Goal: Information Seeking & Learning: Learn about a topic

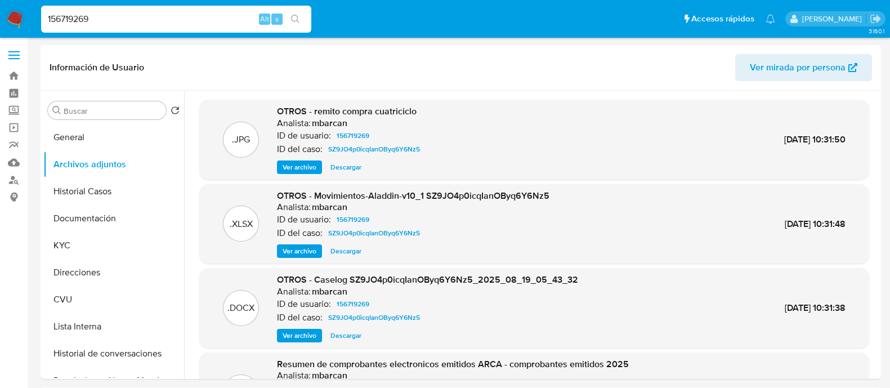
select select "10"
type input "179047574"
click at [297, 21] on icon "search-icon" at bounding box center [295, 19] width 9 height 9
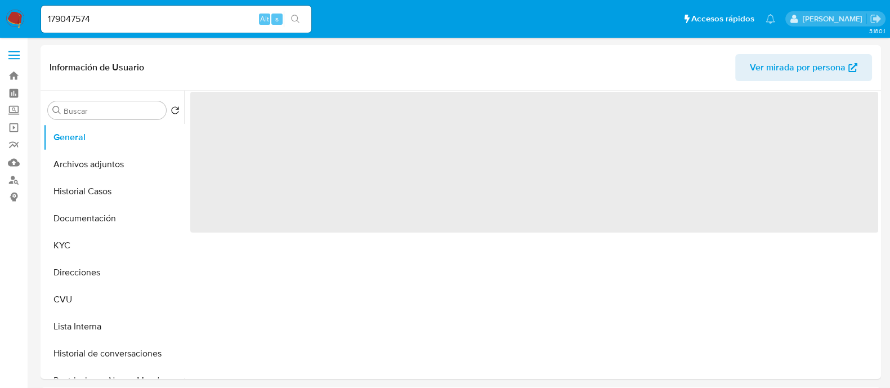
select select "10"
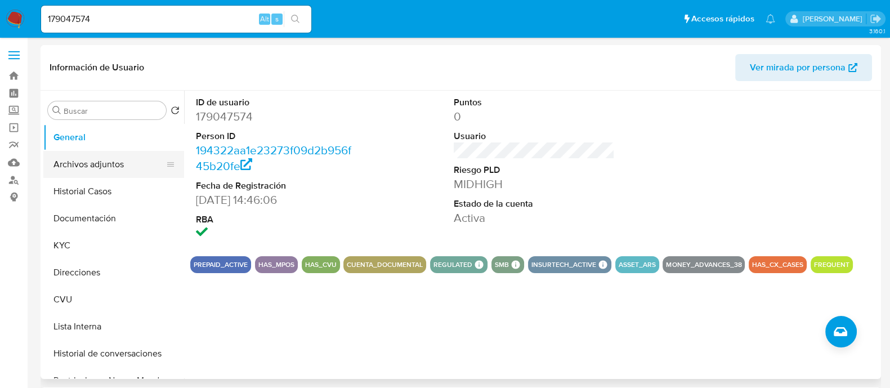
click at [125, 169] on button "Archivos adjuntos" at bounding box center [109, 164] width 132 height 27
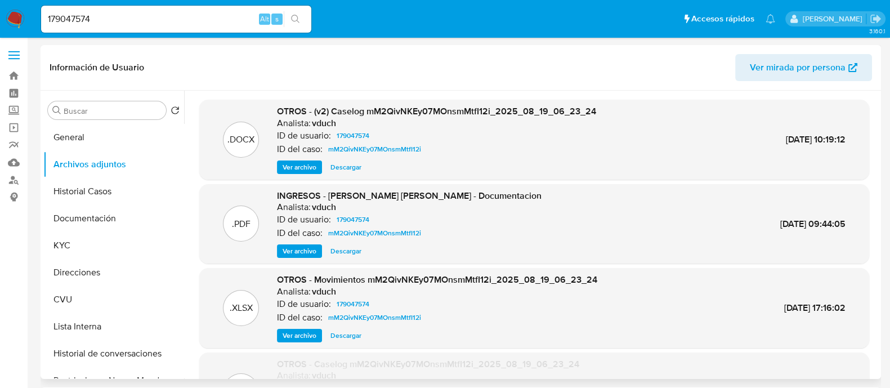
click at [306, 247] on span "Ver archivo" at bounding box center [300, 250] width 34 height 11
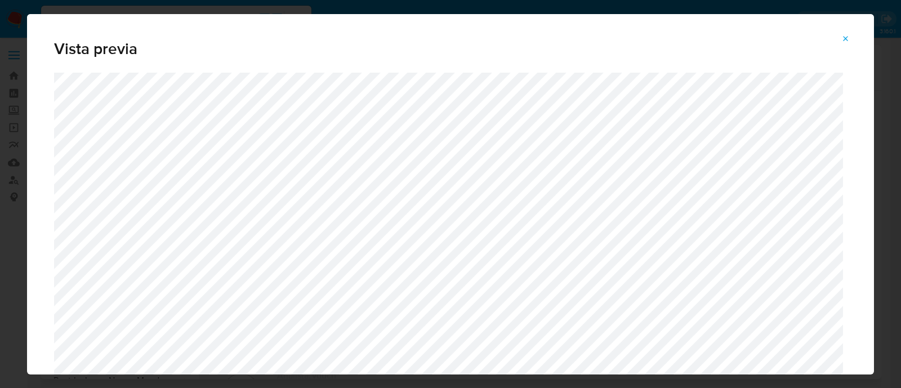
click at [847, 43] on span "Attachment preview" at bounding box center [845, 39] width 9 height 16
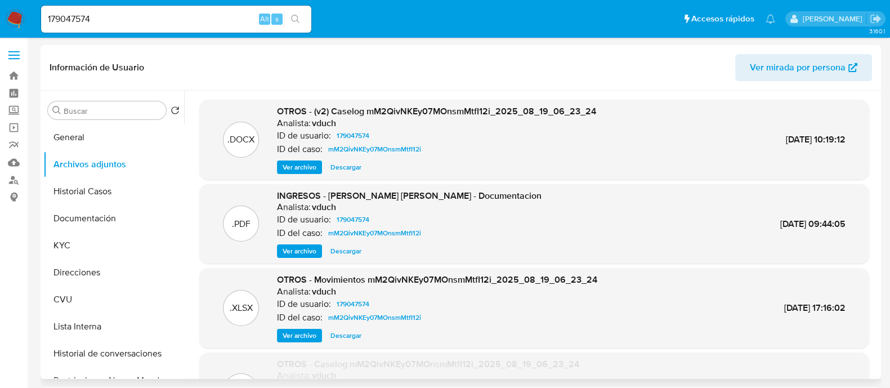
click at [307, 167] on span "Ver archivo" at bounding box center [300, 167] width 34 height 11
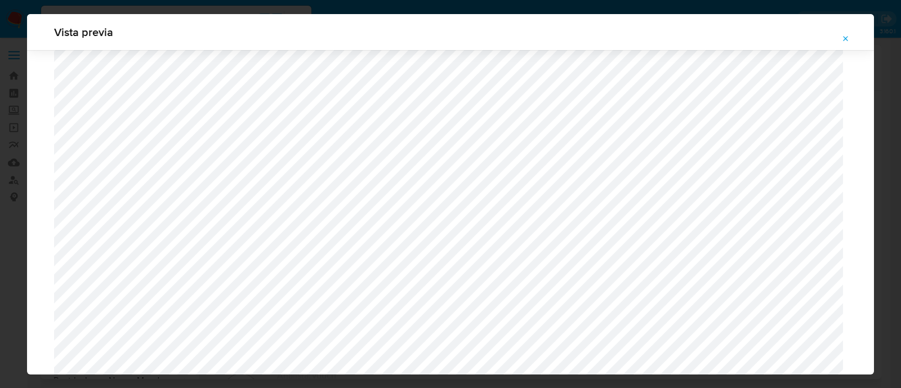
scroll to position [1174, 0]
click at [847, 41] on icon "Attachment preview" at bounding box center [845, 38] width 9 height 9
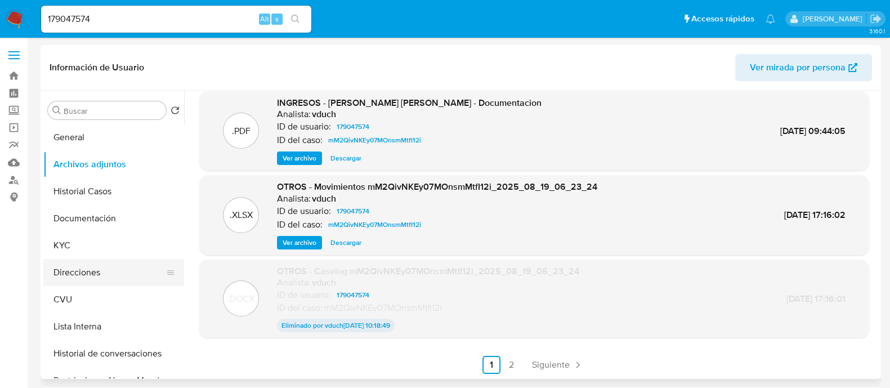
scroll to position [70, 0]
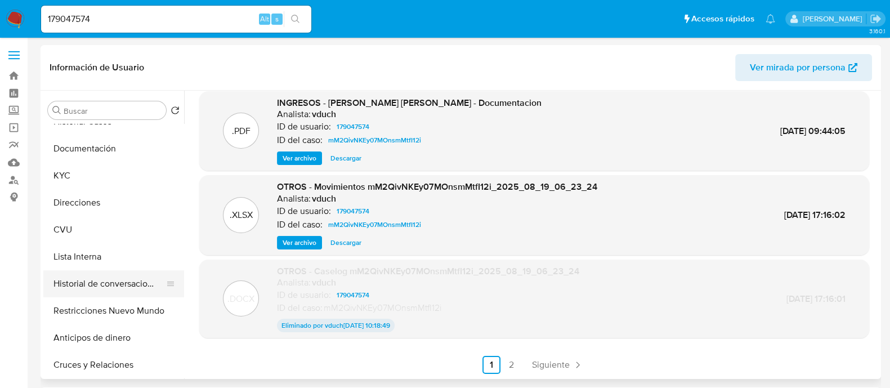
click at [122, 280] on button "Historial de conversaciones" at bounding box center [109, 283] width 132 height 27
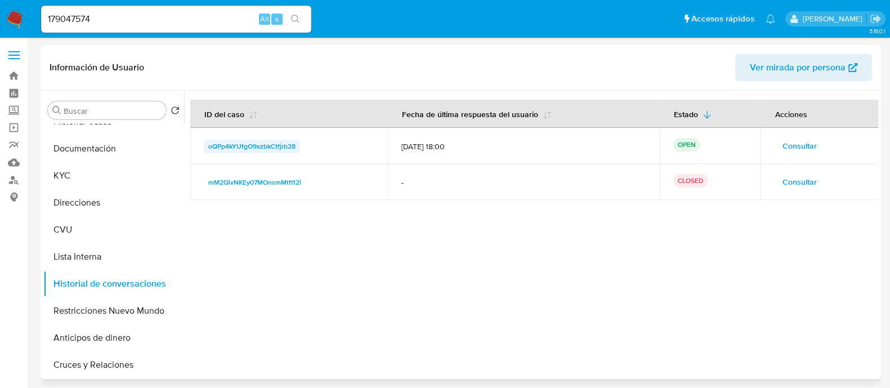
click at [256, 141] on span "oQPp4kYUfgO9xzbkCtfjrb28" at bounding box center [251, 147] width 87 height 14
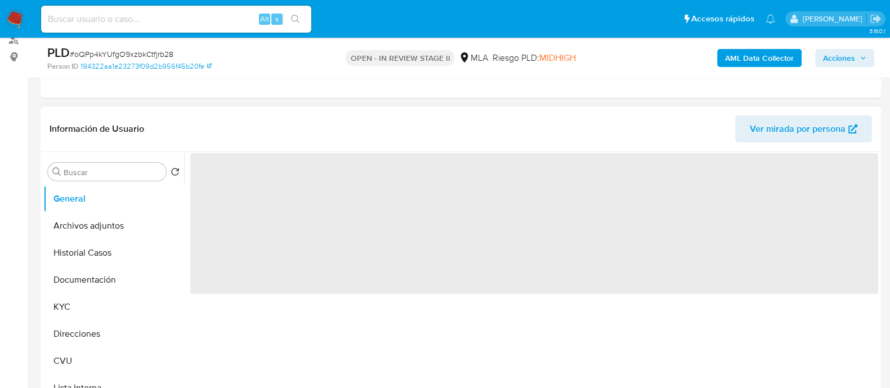
select select "10"
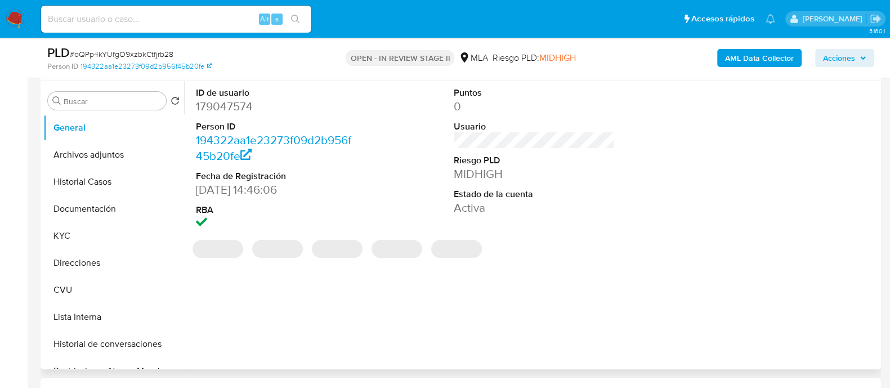
scroll to position [352, 0]
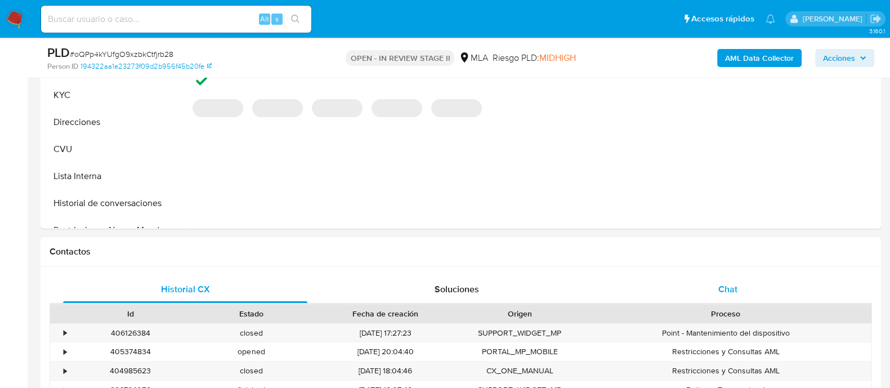
click at [701, 283] on div "Chat" at bounding box center [728, 289] width 244 height 27
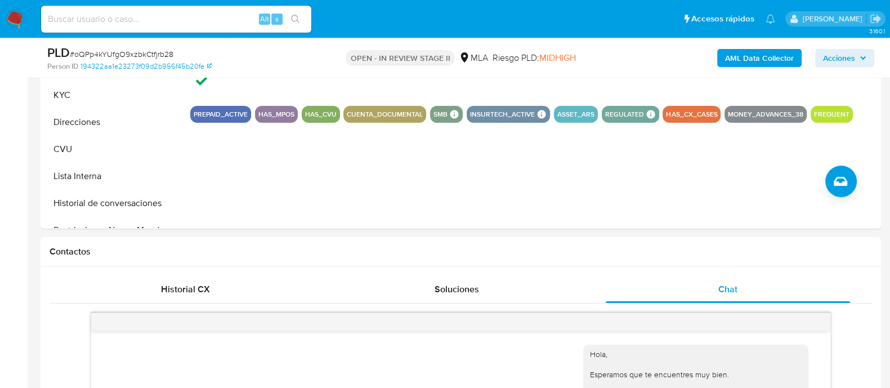
scroll to position [281, 0]
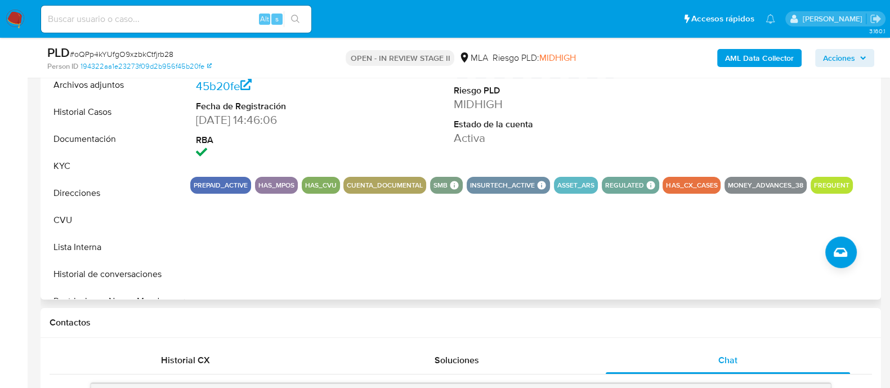
click at [312, 283] on div "ID de usuario 179047574 Person ID 194322aa1e23273f09d2b956f45b20fe Fecha de Reg…" at bounding box center [531, 155] width 694 height 288
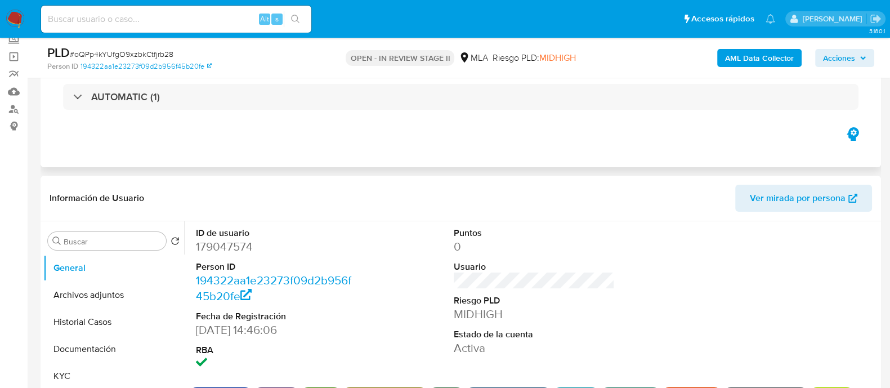
scroll to position [140, 0]
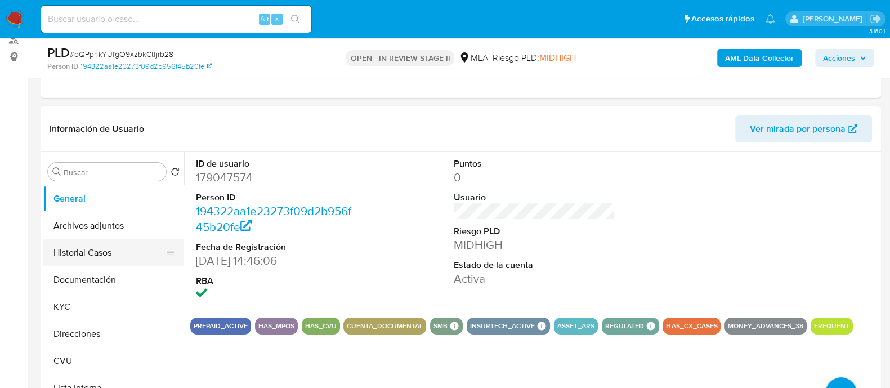
click at [99, 253] on button "Historial Casos" at bounding box center [109, 252] width 132 height 27
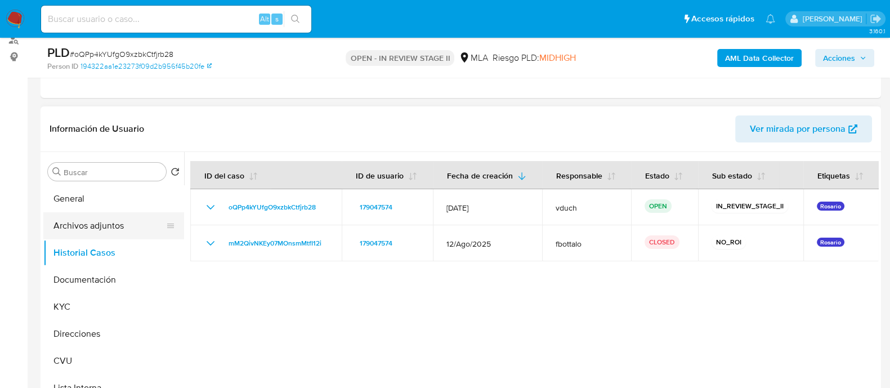
click at [93, 228] on button "Archivos adjuntos" at bounding box center [109, 225] width 132 height 27
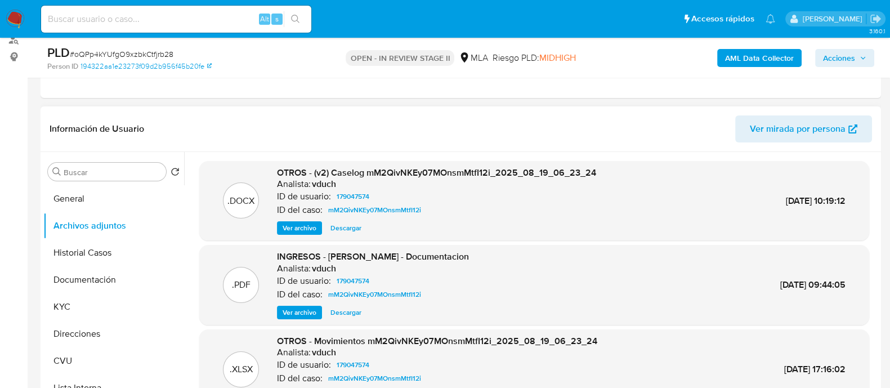
click at [307, 315] on span "Ver archivo" at bounding box center [300, 312] width 34 height 11
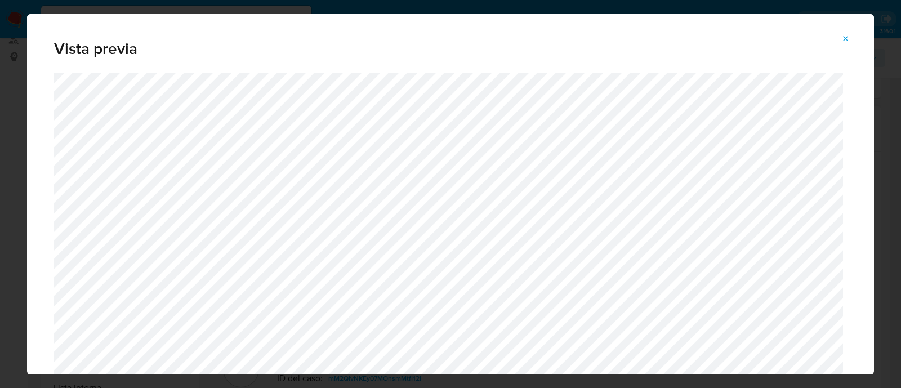
click at [851, 39] on button "Attachment preview" at bounding box center [845, 39] width 25 height 18
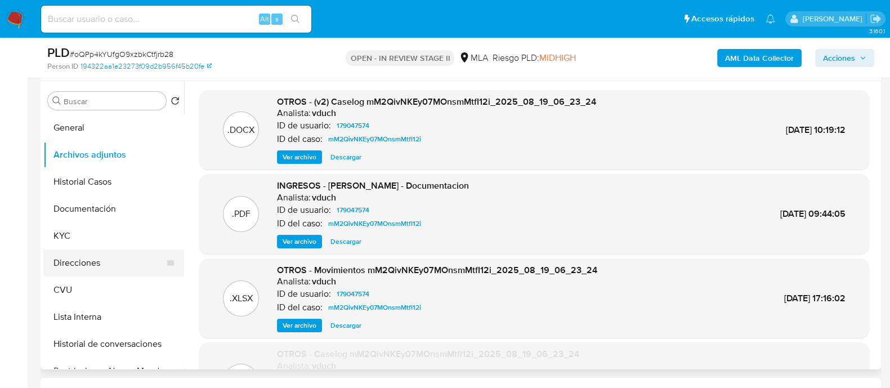
scroll to position [0, 0]
click at [90, 184] on button "Historial Casos" at bounding box center [109, 181] width 132 height 27
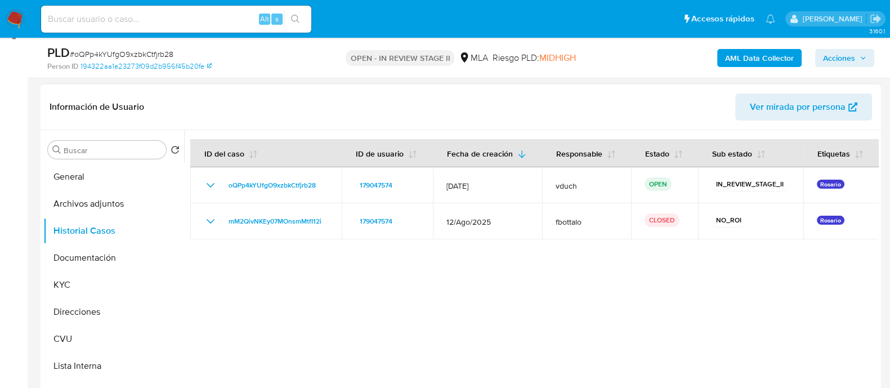
scroll to position [140, 0]
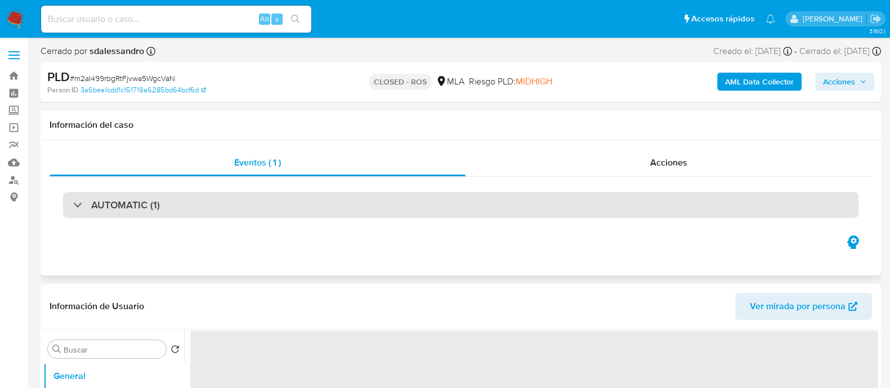
select select "10"
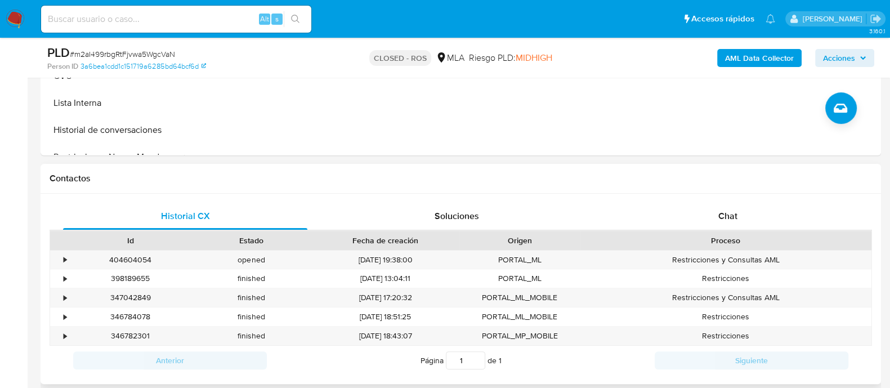
scroll to position [492, 0]
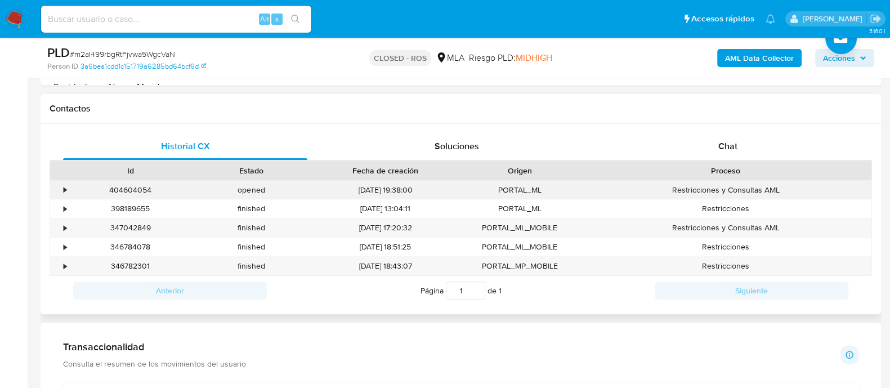
click at [141, 190] on div "404604054" at bounding box center [130, 190] width 121 height 19
copy div "404604054"
click at [132, 230] on div "347042849" at bounding box center [130, 227] width 121 height 19
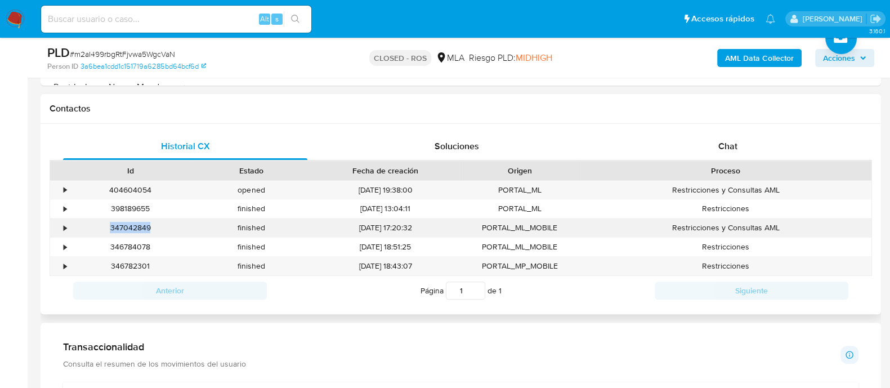
copy div "347042849"
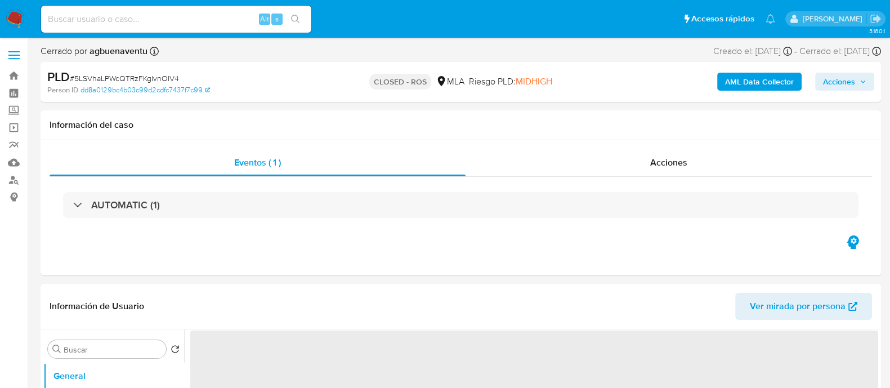
select select "10"
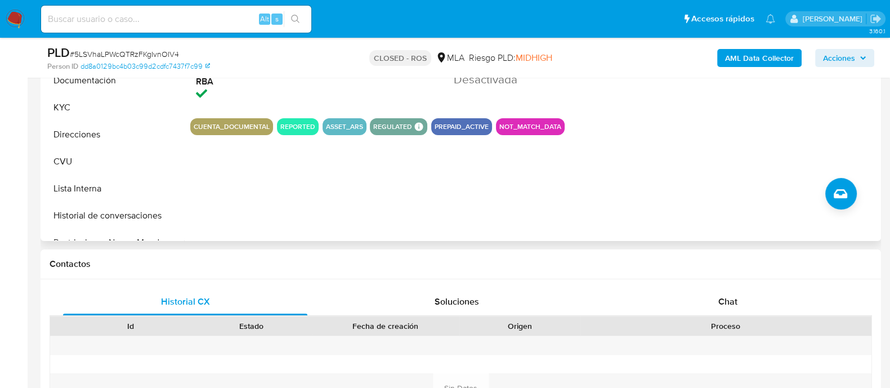
scroll to position [422, 0]
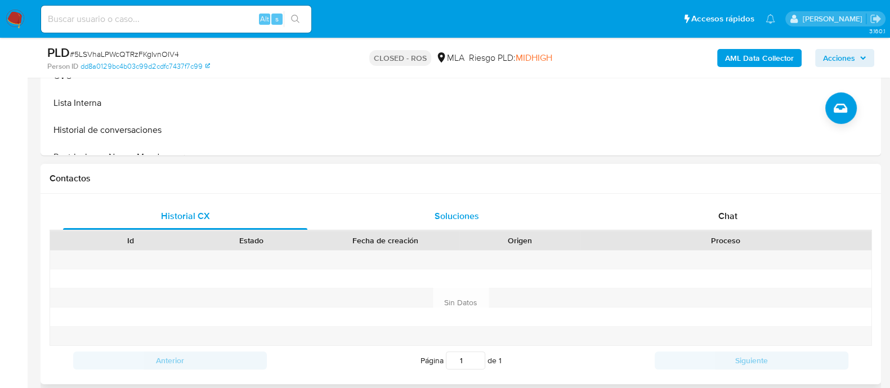
click at [502, 218] on div "Soluciones" at bounding box center [456, 216] width 244 height 27
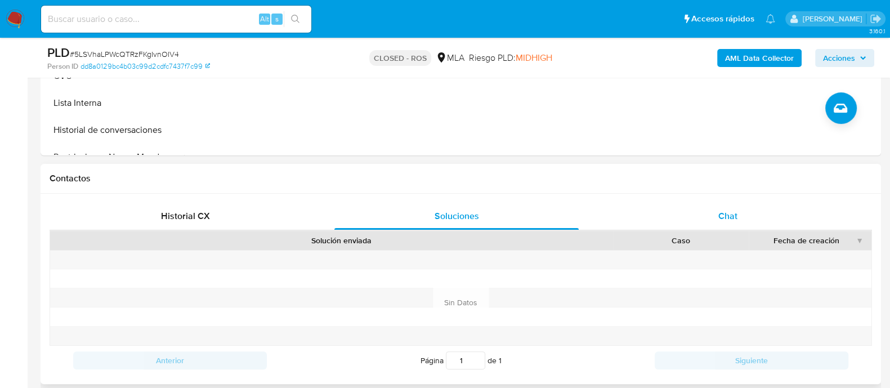
click at [693, 209] on div "Chat" at bounding box center [728, 216] width 244 height 27
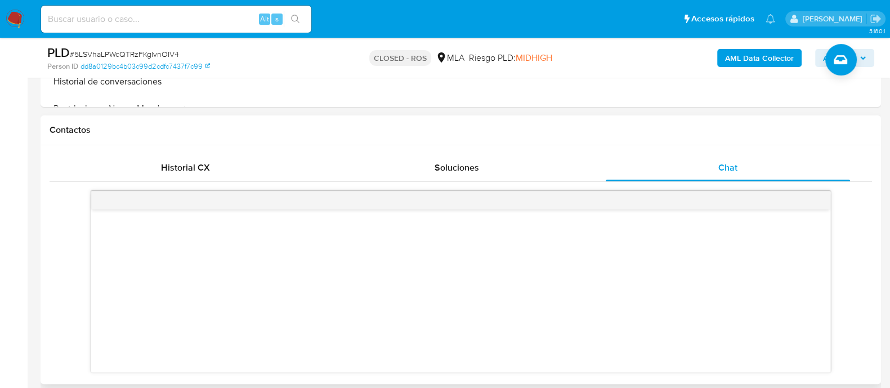
scroll to position [492, 0]
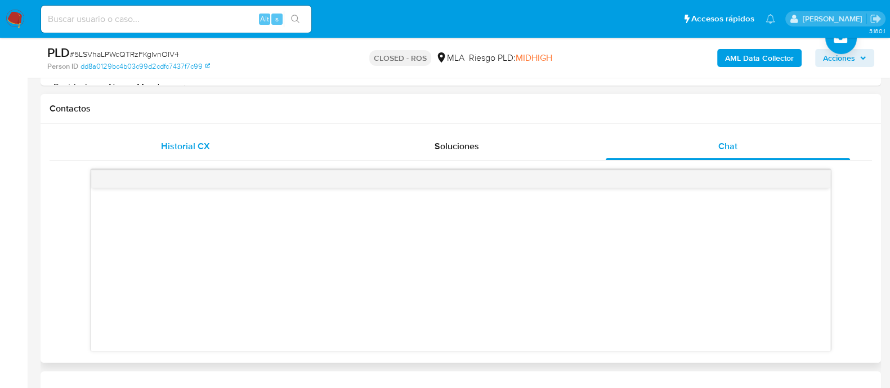
click at [239, 135] on div "Historial CX" at bounding box center [185, 146] width 244 height 27
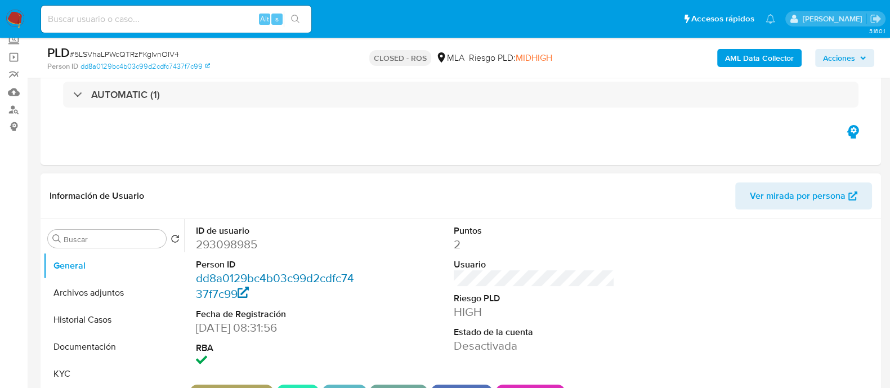
scroll to position [140, 0]
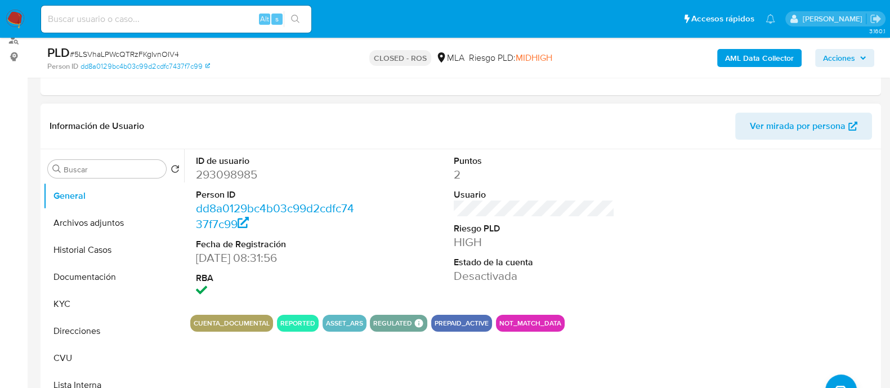
click at [236, 170] on dd "293098985" at bounding box center [276, 175] width 161 height 16
copy dd "293098985"
click at [108, 283] on button "Documentación" at bounding box center [109, 276] width 132 height 27
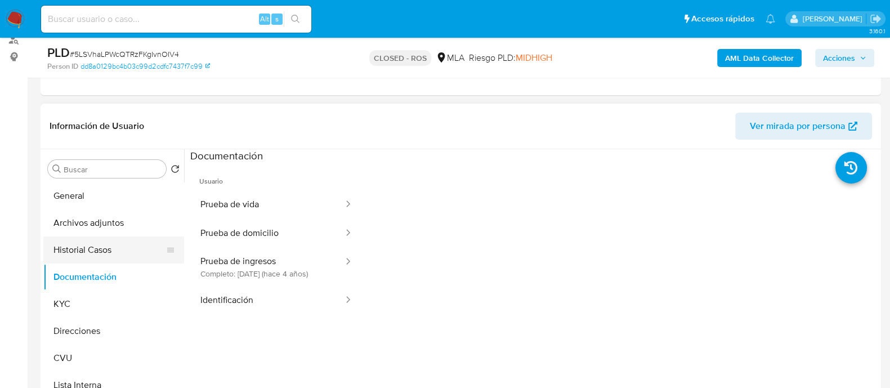
click at [104, 252] on button "Historial Casos" at bounding box center [109, 249] width 132 height 27
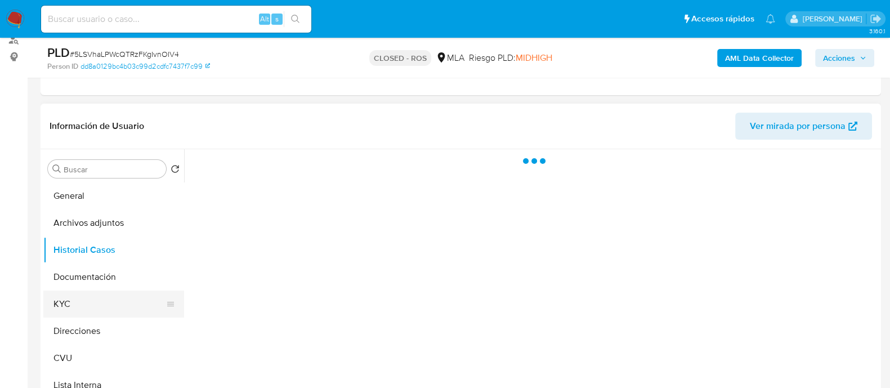
click at [102, 299] on button "KYC" at bounding box center [109, 303] width 132 height 27
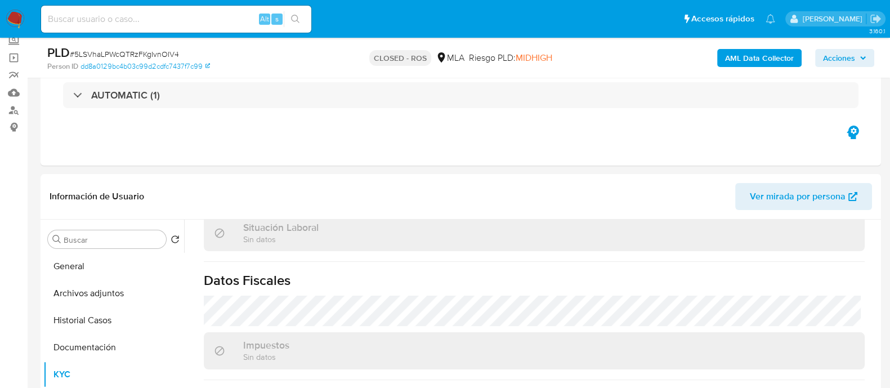
scroll to position [169, 0]
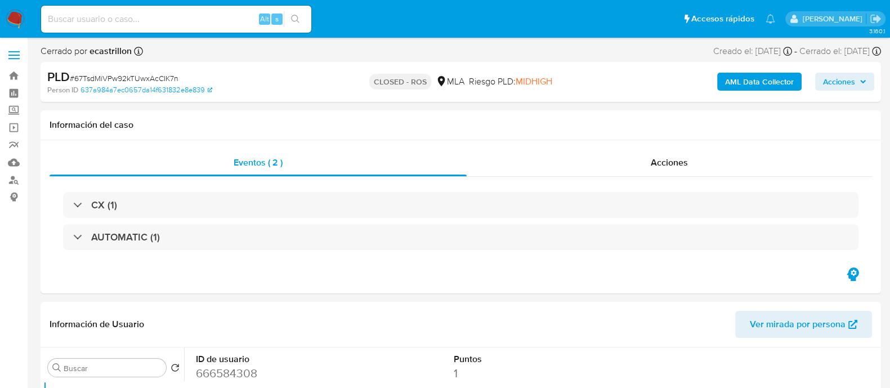
select select "10"
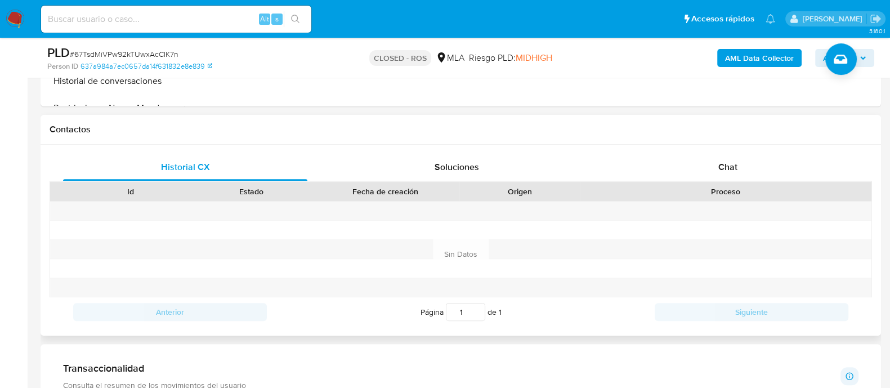
scroll to position [492, 0]
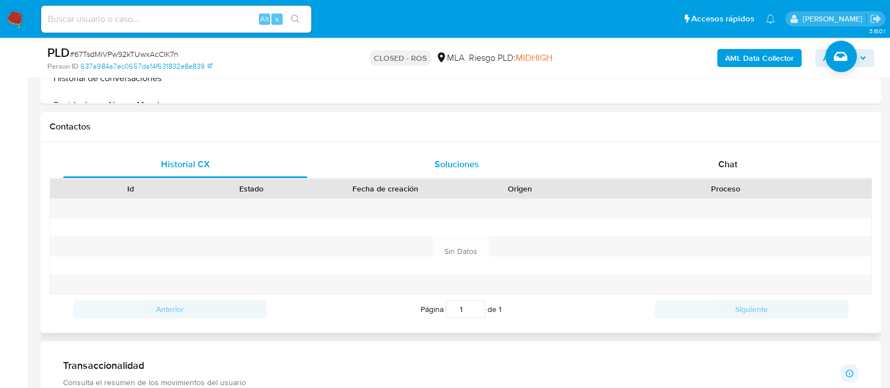
click at [444, 165] on span "Soluciones" at bounding box center [457, 164] width 44 height 13
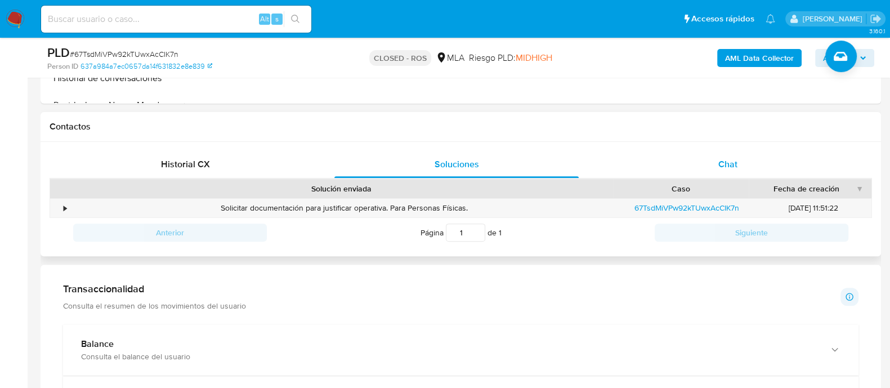
click at [756, 160] on div "Chat" at bounding box center [728, 164] width 244 height 27
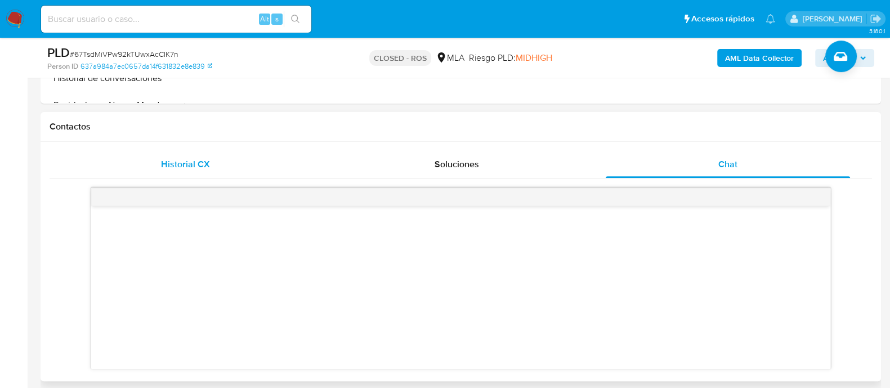
click at [204, 163] on span "Historial CX" at bounding box center [185, 164] width 49 height 13
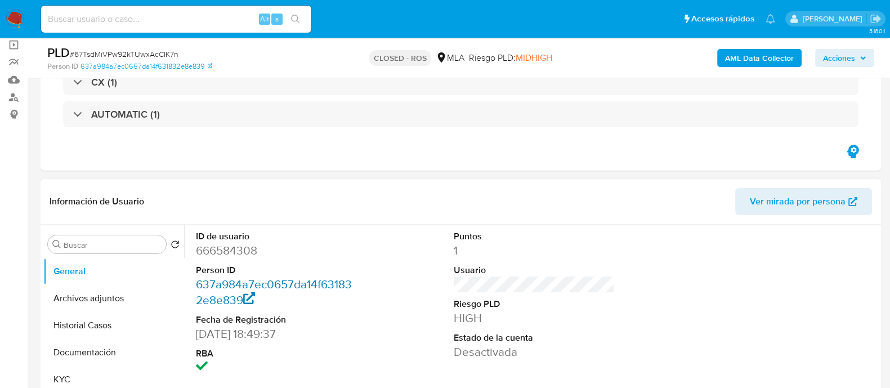
scroll to position [140, 0]
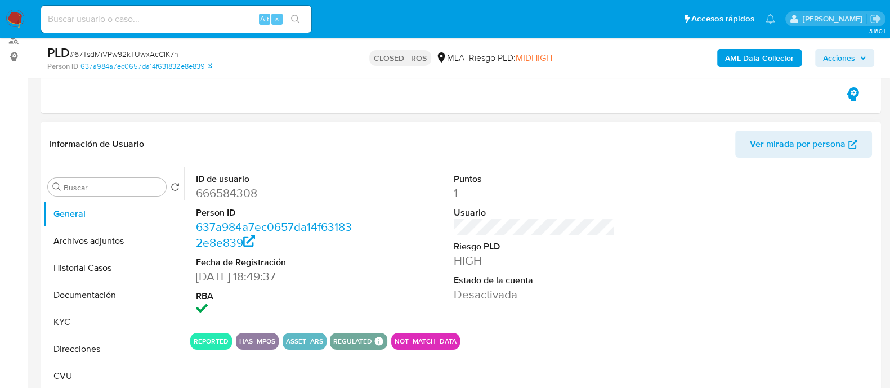
click at [239, 188] on dd "666584308" at bounding box center [276, 193] width 161 height 16
copy dd "666584308"
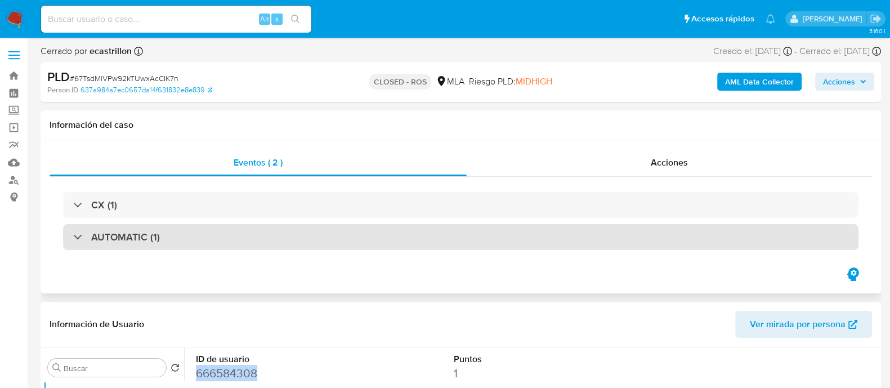
scroll to position [211, 0]
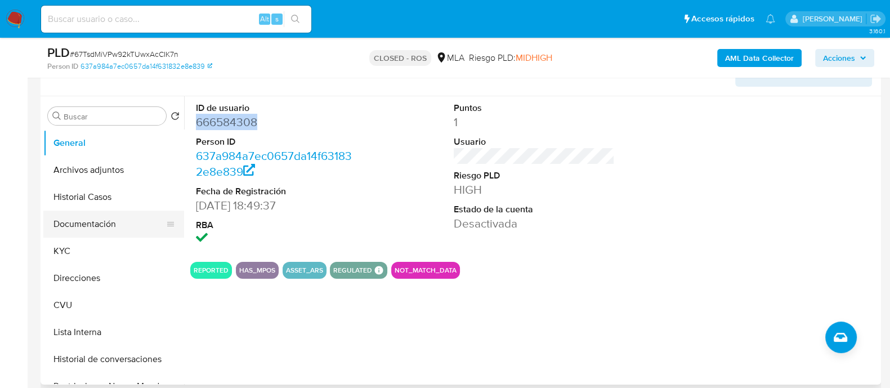
click at [95, 225] on button "Documentación" at bounding box center [109, 224] width 132 height 27
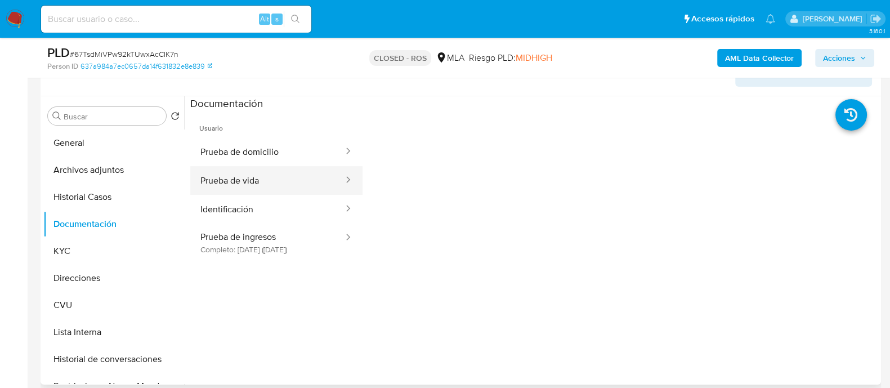
click at [220, 174] on button "Prueba de vida" at bounding box center [267, 180] width 154 height 29
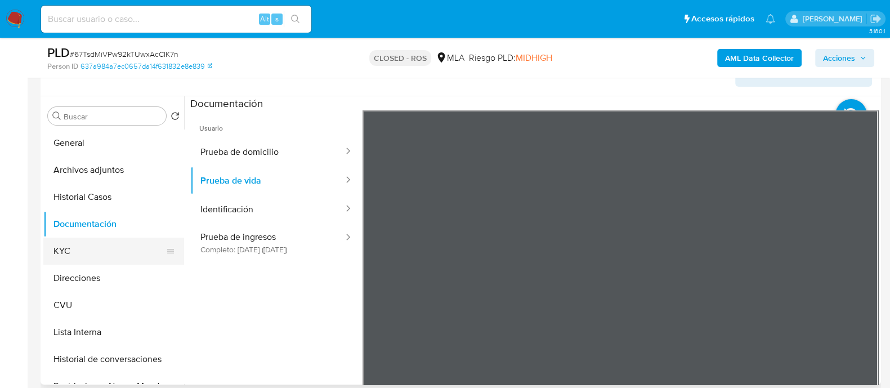
click at [107, 252] on button "KYC" at bounding box center [109, 251] width 132 height 27
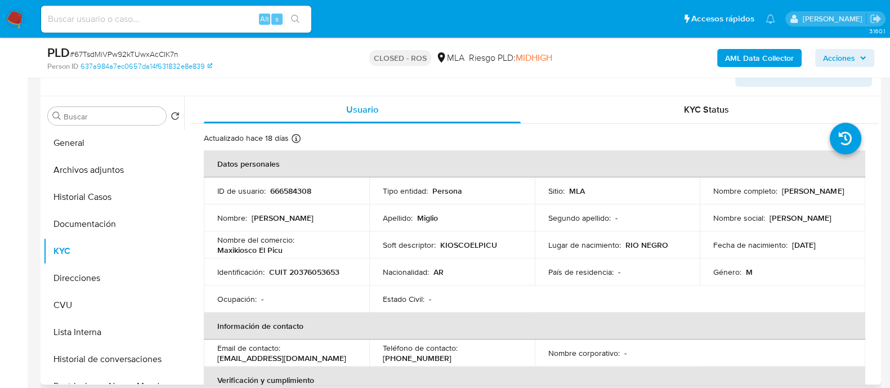
click at [288, 190] on p "666584308" at bounding box center [290, 191] width 41 height 10
copy p "666584308"
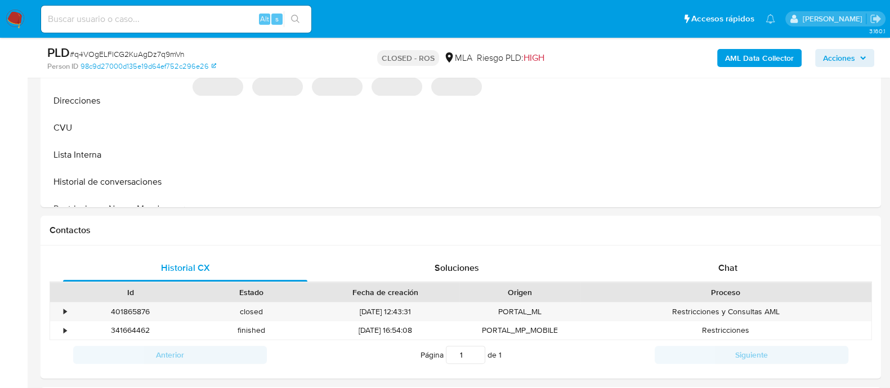
scroll to position [422, 0]
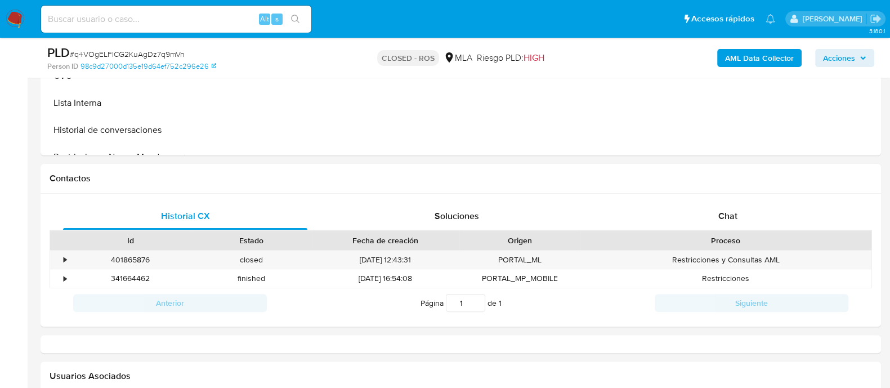
select select "10"
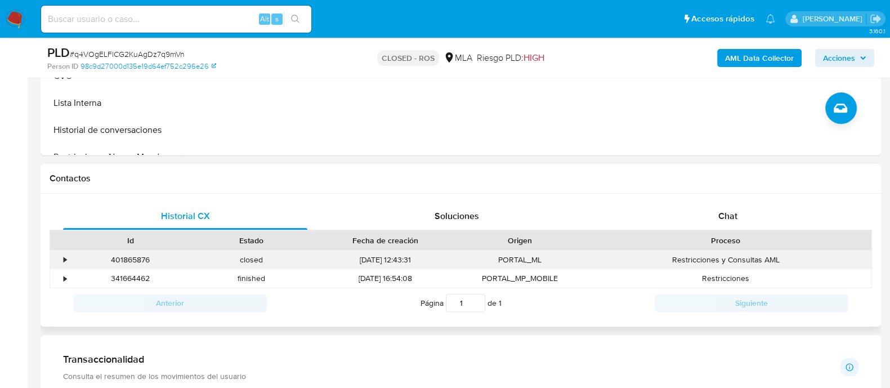
click at [123, 261] on div "401865876" at bounding box center [130, 259] width 121 height 19
copy div "401865876"
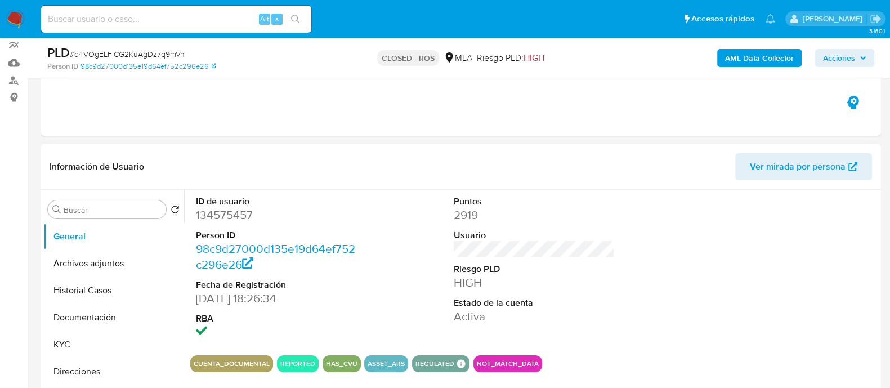
scroll to position [140, 0]
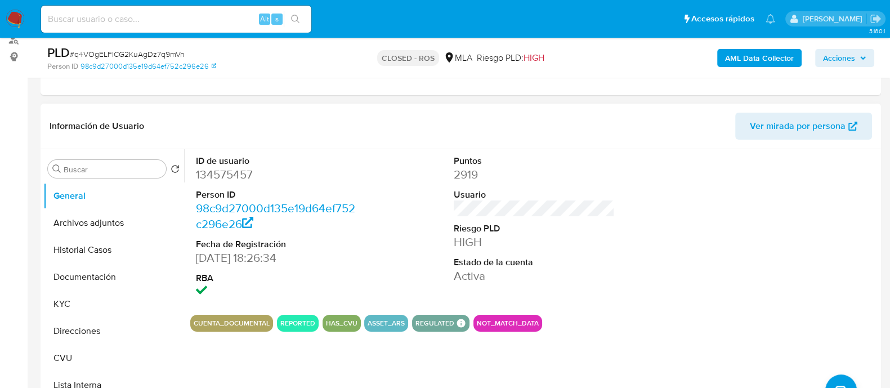
click at [232, 176] on dd "134575457" at bounding box center [276, 175] width 161 height 16
copy dd "134575457"
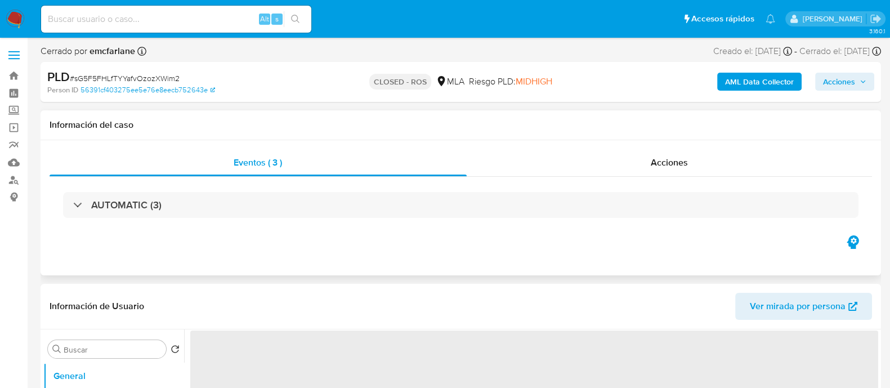
select select "10"
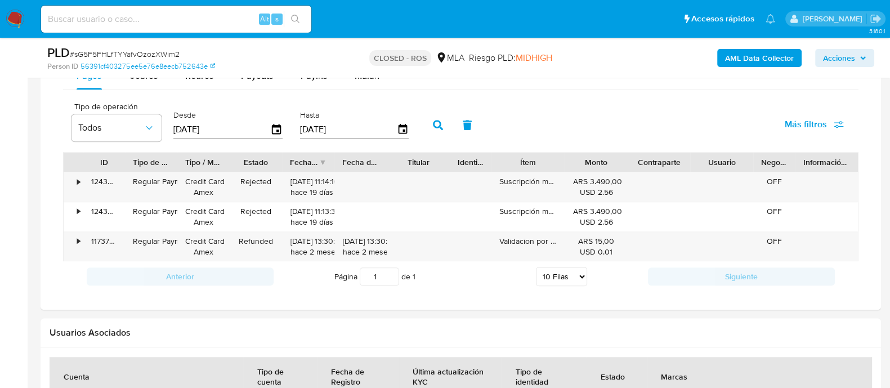
scroll to position [492, 0]
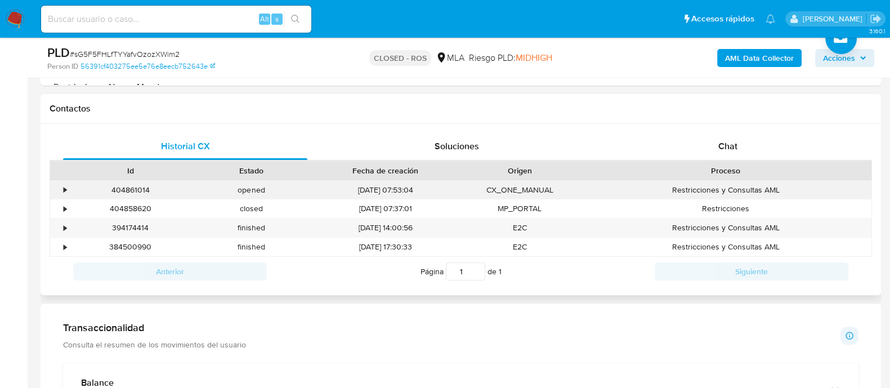
click at [136, 186] on div "404861014" at bounding box center [130, 190] width 121 height 19
copy div "404861014"
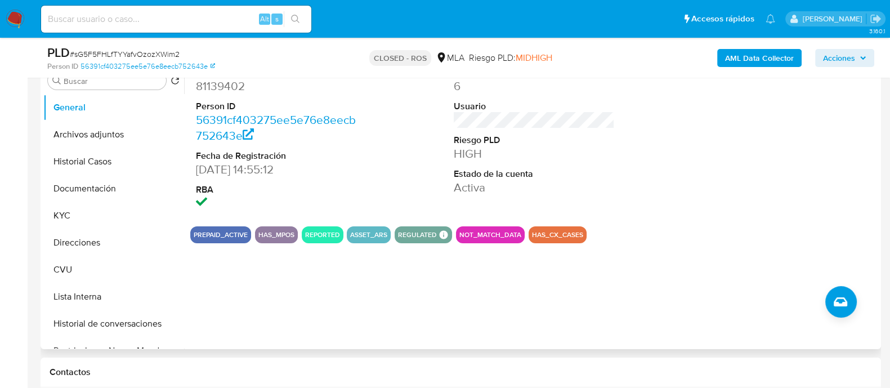
scroll to position [140, 0]
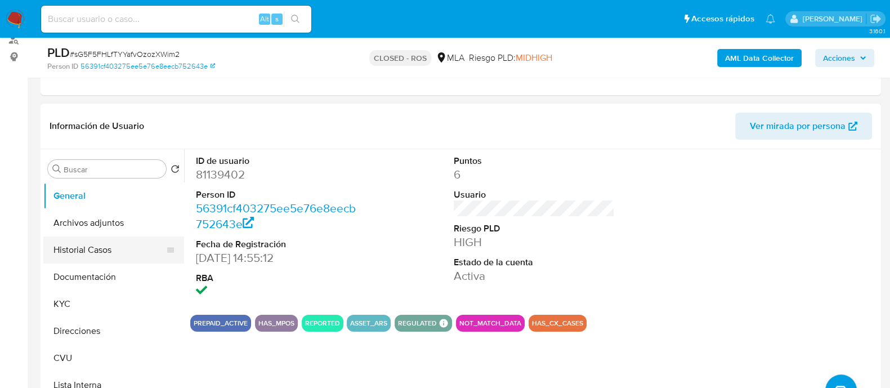
click at [100, 250] on button "Historial Casos" at bounding box center [109, 249] width 132 height 27
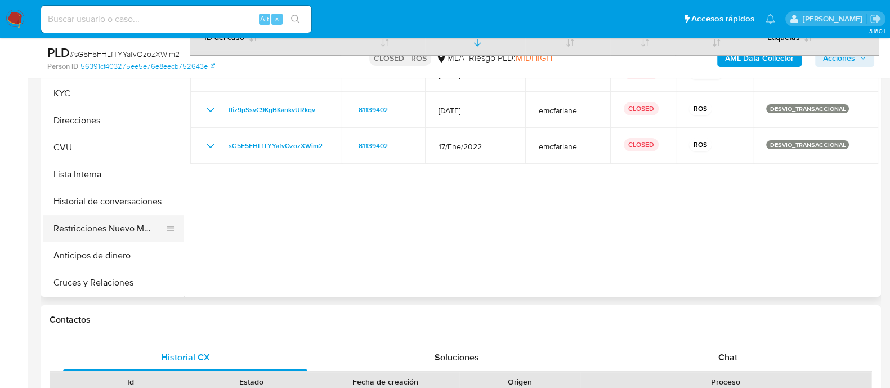
scroll to position [0, 0]
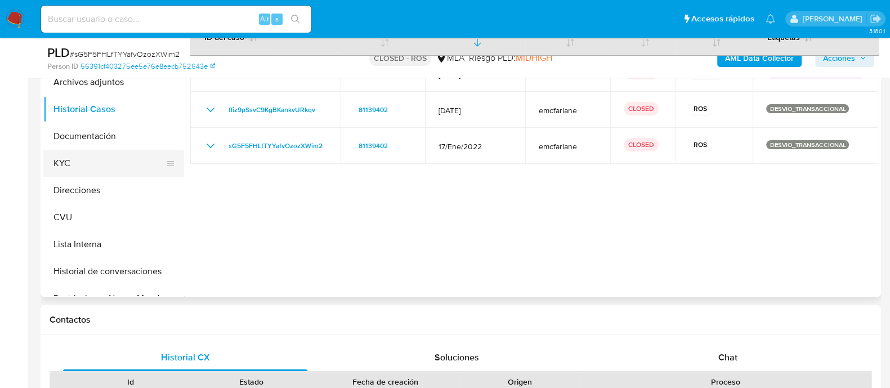
click at [89, 162] on button "KYC" at bounding box center [109, 163] width 132 height 27
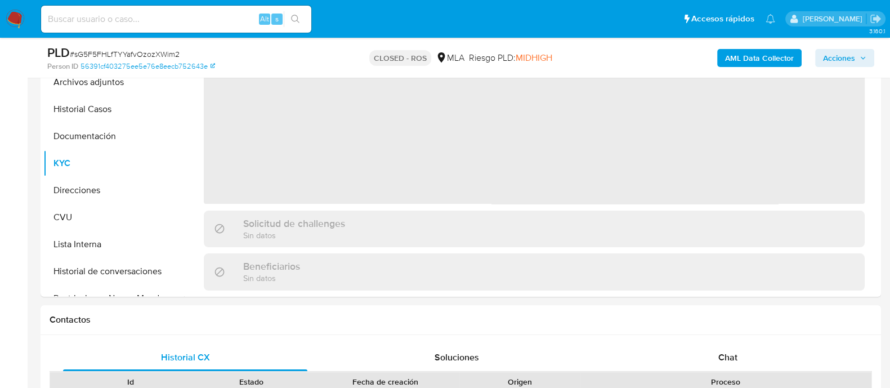
scroll to position [211, 0]
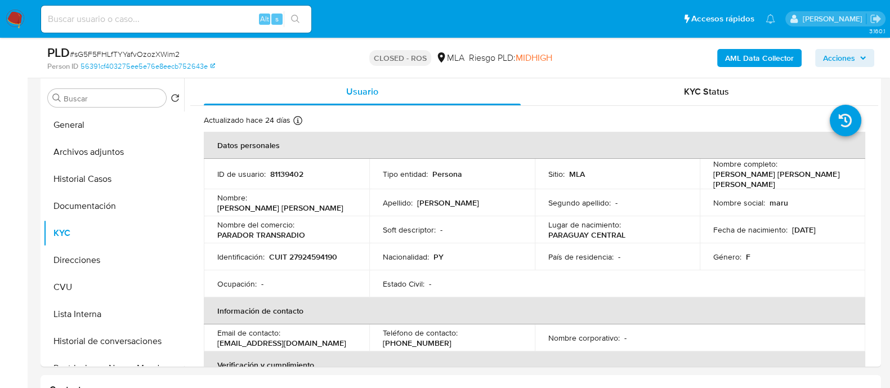
click at [171, 19] on input at bounding box center [176, 19] width 270 height 15
paste input "289683745"
type input "289683745"
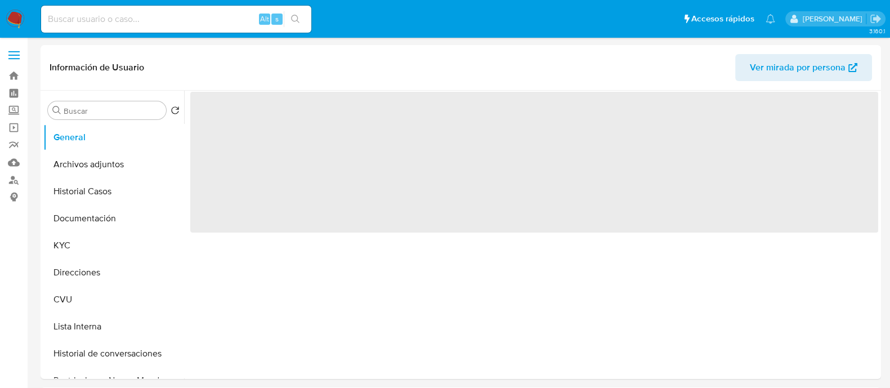
select select "10"
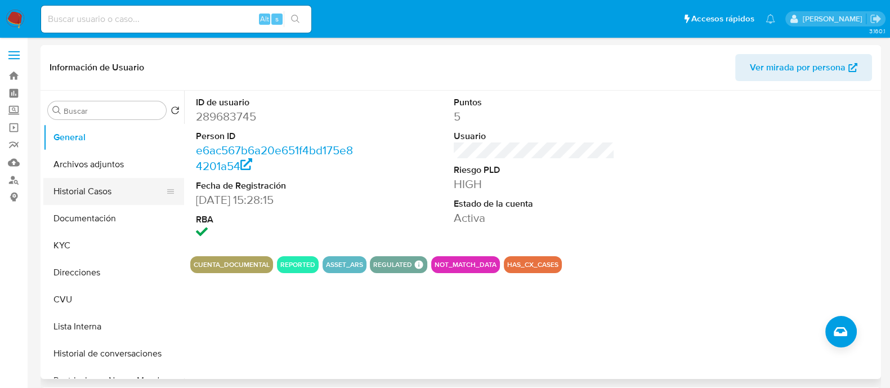
click at [83, 187] on button "Historial Casos" at bounding box center [109, 191] width 132 height 27
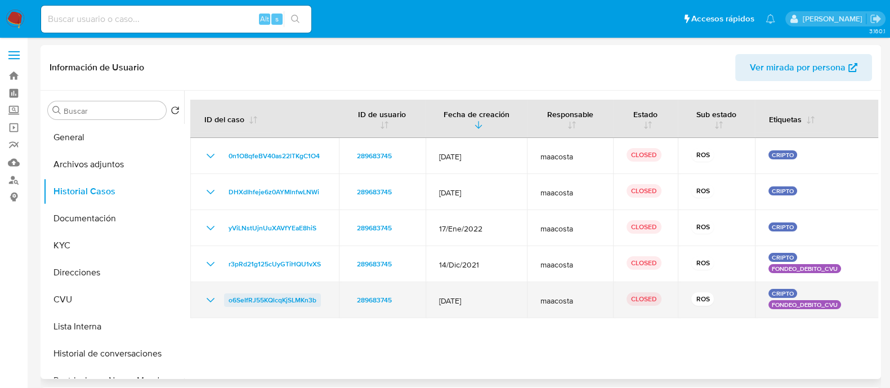
click at [296, 300] on span "o6SeIfRJ55KQlcqKjSLMKn3b" at bounding box center [273, 300] width 88 height 14
click at [276, 299] on span "o6SeIfRJ55KQlcqKjSLMKn3b" at bounding box center [273, 300] width 88 height 14
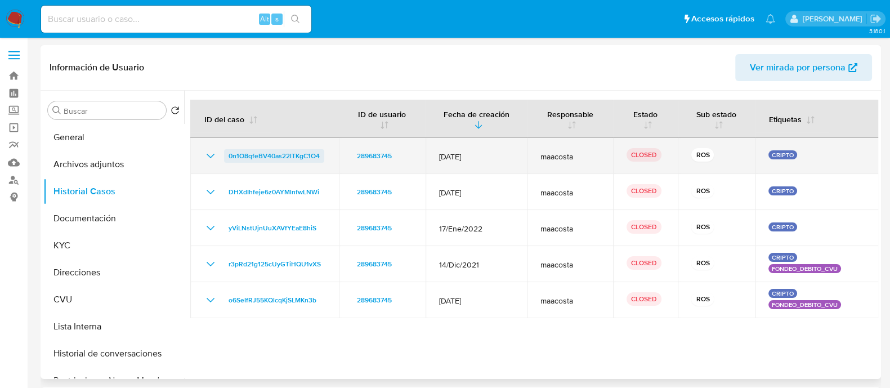
click at [265, 149] on span "0n1O8qfeBV40as22lTKgC1O4" at bounding box center [274, 156] width 91 height 14
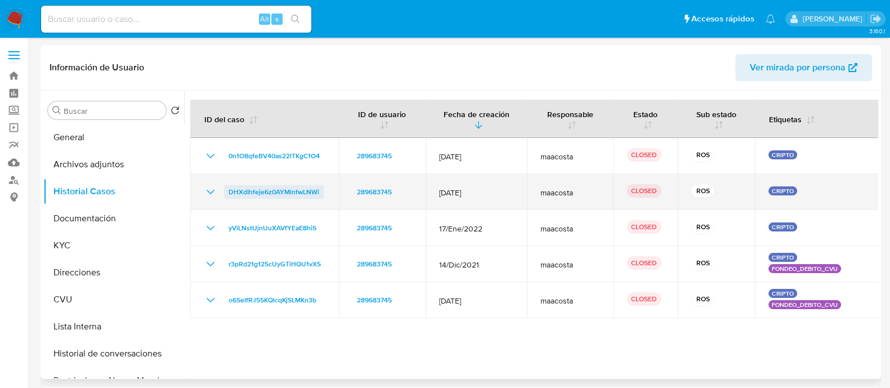
click at [284, 193] on span "DHXdIhfeje6z0AYMlnfwLNWi" at bounding box center [274, 192] width 91 height 14
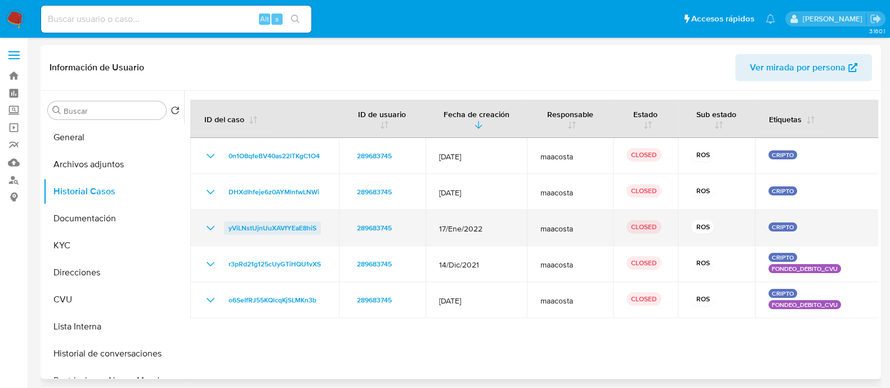
click at [305, 227] on span "yViLNstUjnUuXAVfYEaE8hiS" at bounding box center [273, 228] width 88 height 14
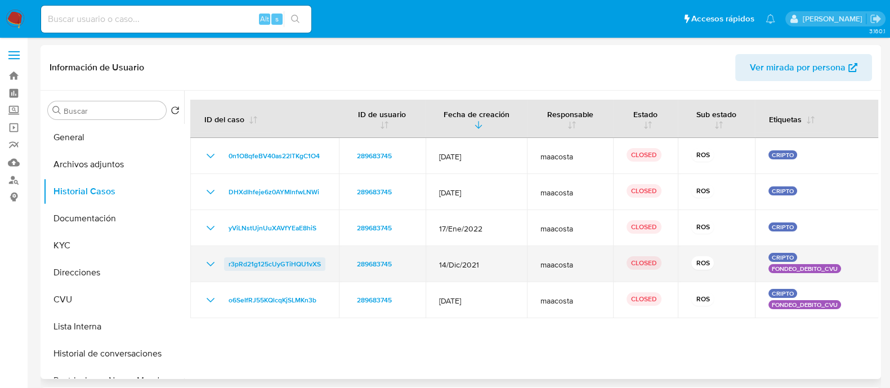
click at [258, 265] on span "r3pRd21g125cUyGTiHQU1vXS" at bounding box center [275, 264] width 92 height 14
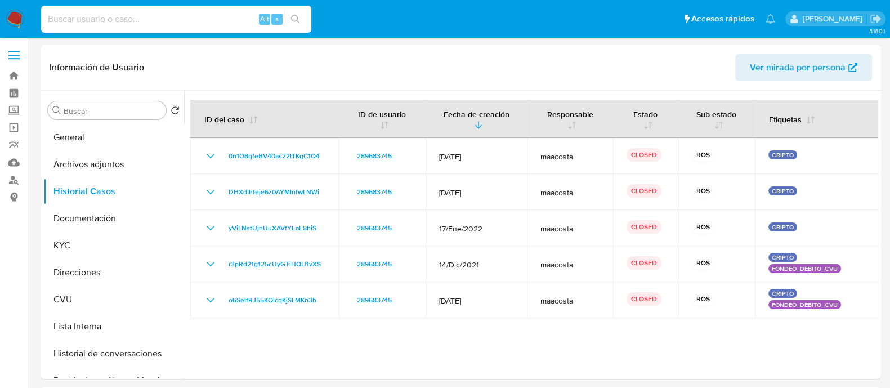
click at [176, 20] on input at bounding box center [176, 19] width 270 height 15
paste input "124337611"
type input "124337611"
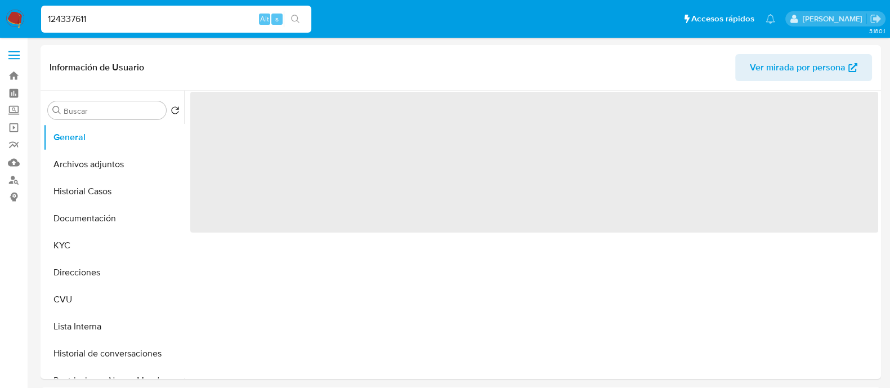
select select "10"
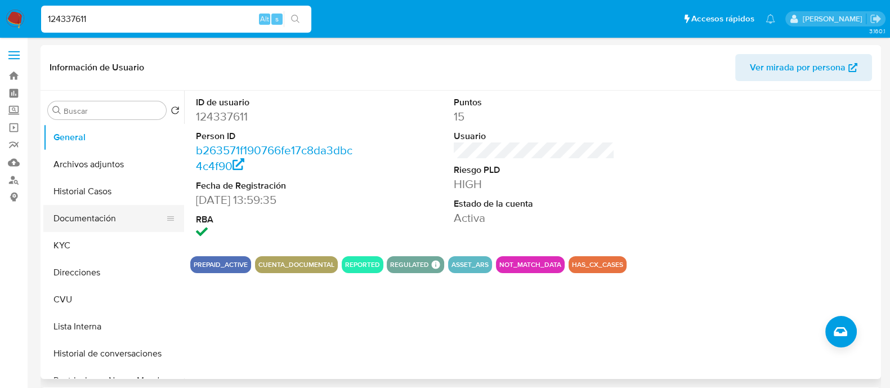
click at [90, 216] on button "Documentación" at bounding box center [109, 218] width 132 height 27
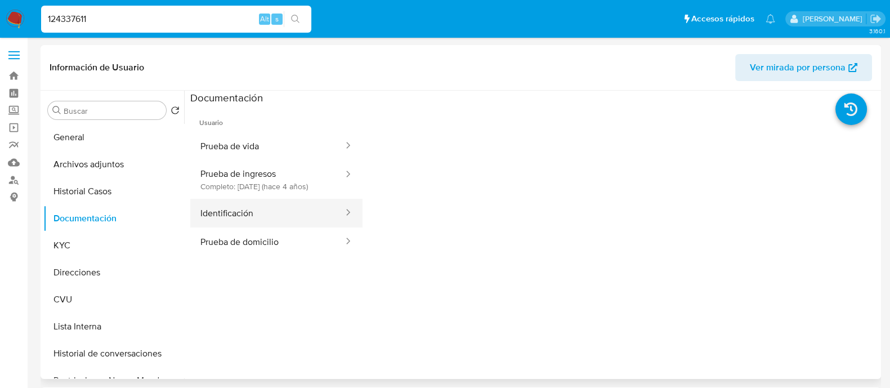
click at [239, 213] on button "Identificación" at bounding box center [267, 213] width 154 height 29
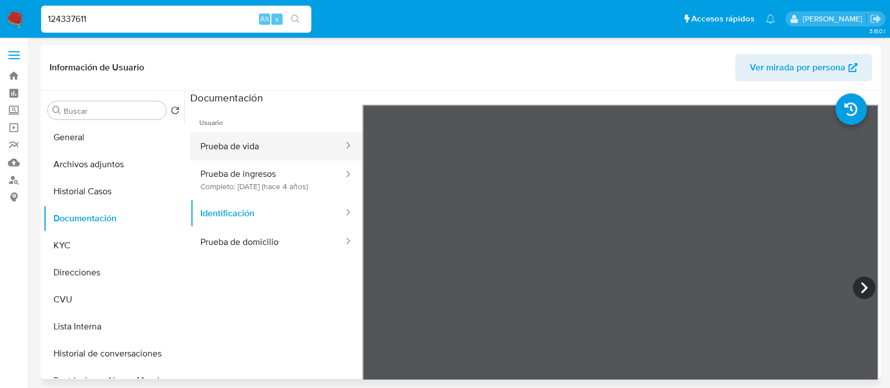
click at [294, 136] on button "Prueba de vida" at bounding box center [267, 146] width 154 height 29
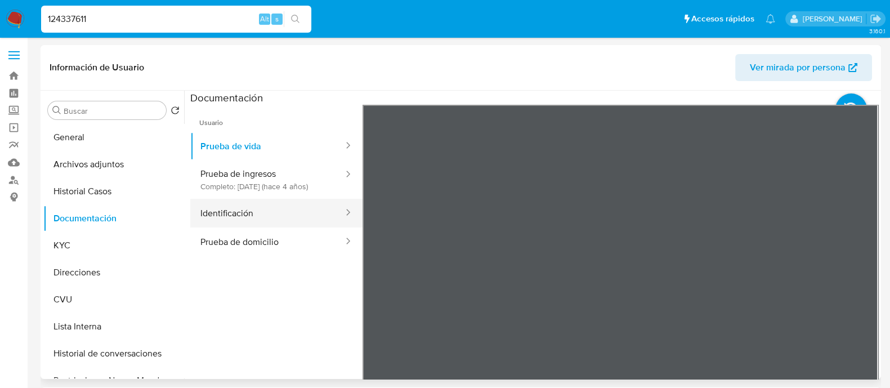
click at [231, 206] on button "Identificación" at bounding box center [267, 213] width 154 height 29
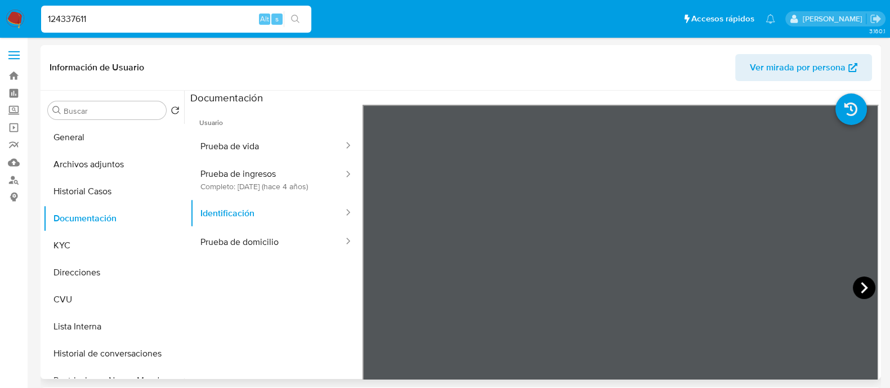
click at [853, 281] on icon at bounding box center [864, 287] width 23 height 23
click at [375, 283] on icon at bounding box center [376, 287] width 23 height 23
click at [238, 152] on button "Prueba de vida" at bounding box center [267, 146] width 154 height 29
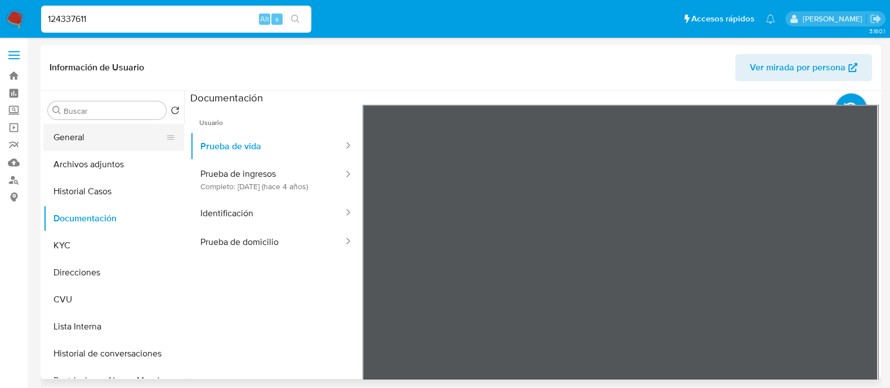
click at [90, 145] on button "General" at bounding box center [109, 137] width 132 height 27
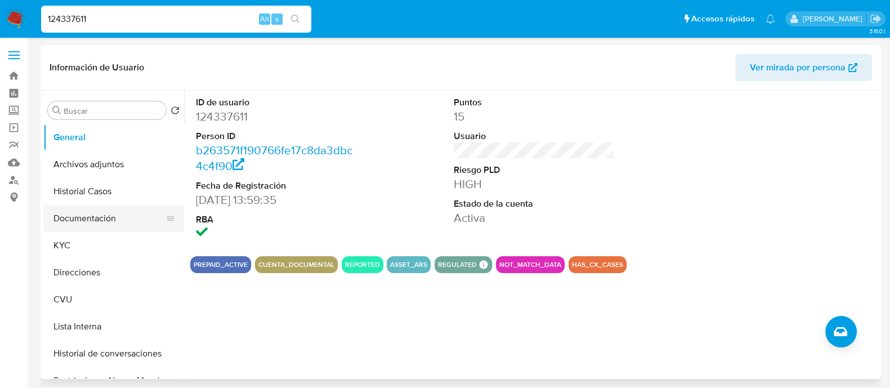
click at [80, 218] on button "Documentación" at bounding box center [109, 218] width 132 height 27
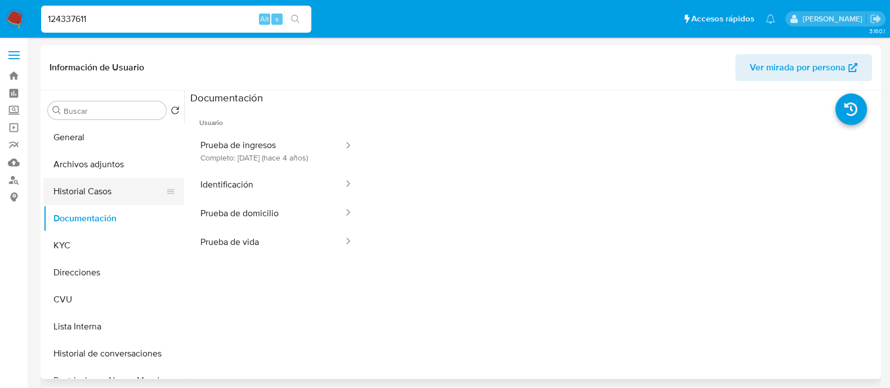
click at [114, 194] on button "Historial Casos" at bounding box center [109, 191] width 132 height 27
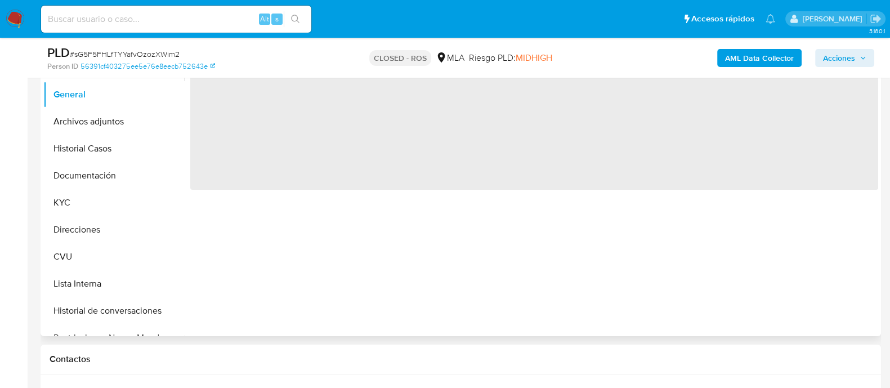
scroll to position [281, 0]
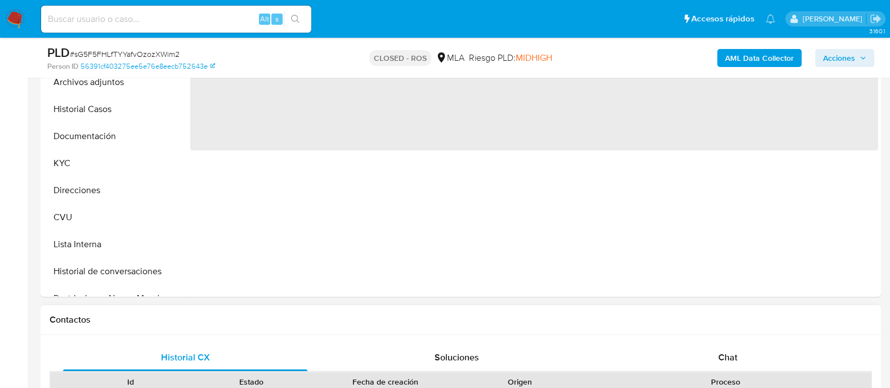
select select "10"
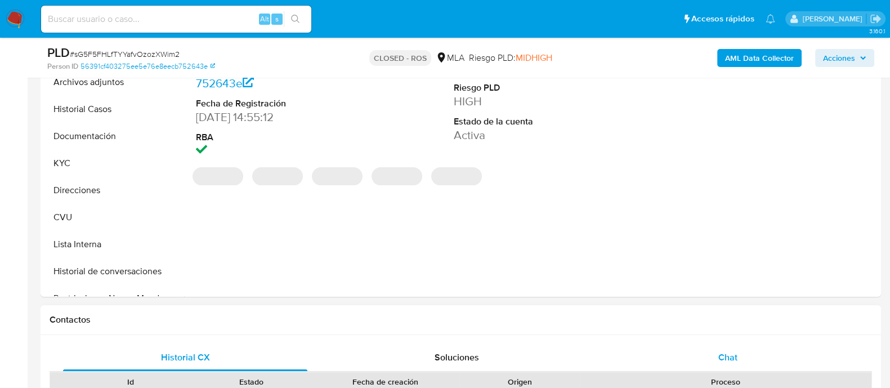
click at [692, 344] on div "Chat" at bounding box center [728, 357] width 244 height 27
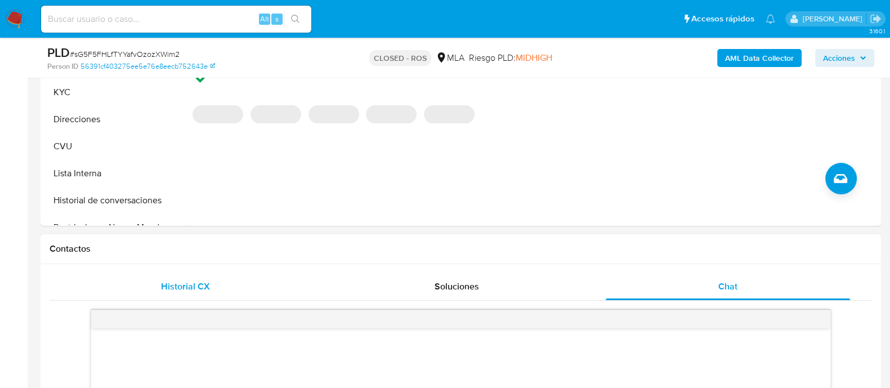
click at [223, 284] on div "Historial CX" at bounding box center [185, 286] width 244 height 27
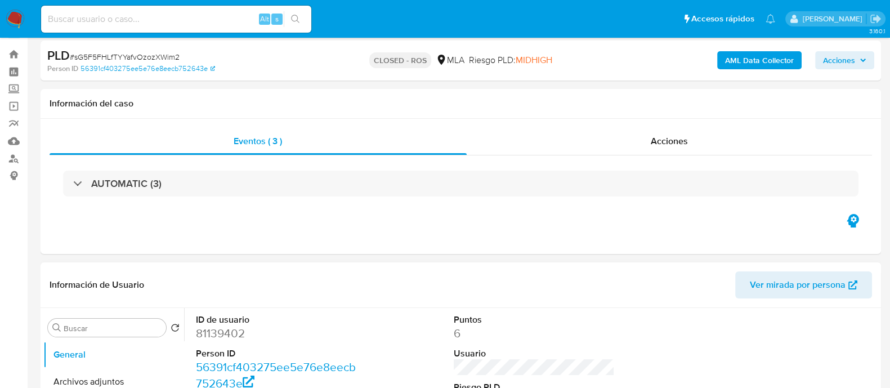
scroll to position [0, 0]
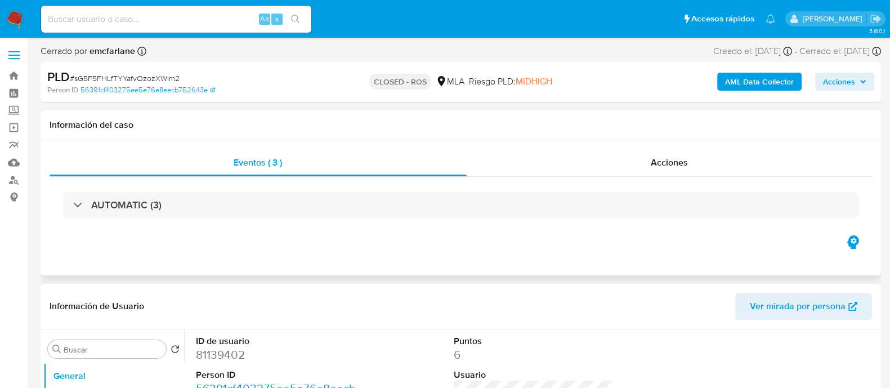
click at [650, 177] on div "AUTOMATIC (3)" at bounding box center [461, 205] width 822 height 56
click at [651, 149] on div "Eventos ( 3 ) Acciones AUTOMATIC (3)" at bounding box center [461, 207] width 840 height 135
click at [627, 159] on div "Acciones" at bounding box center [670, 162] width 406 height 27
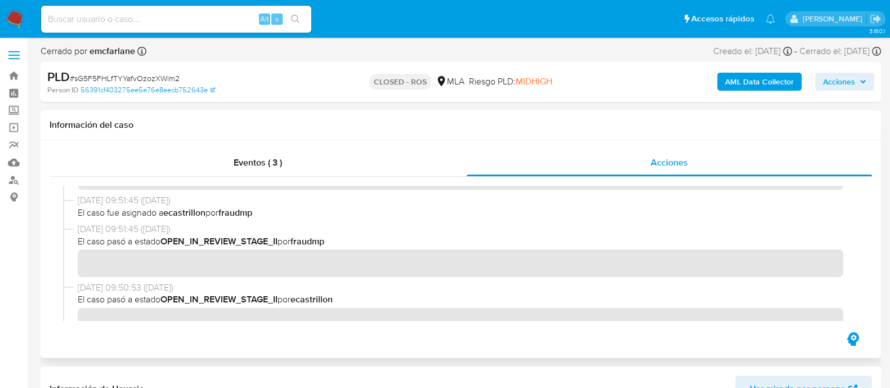
scroll to position [704, 0]
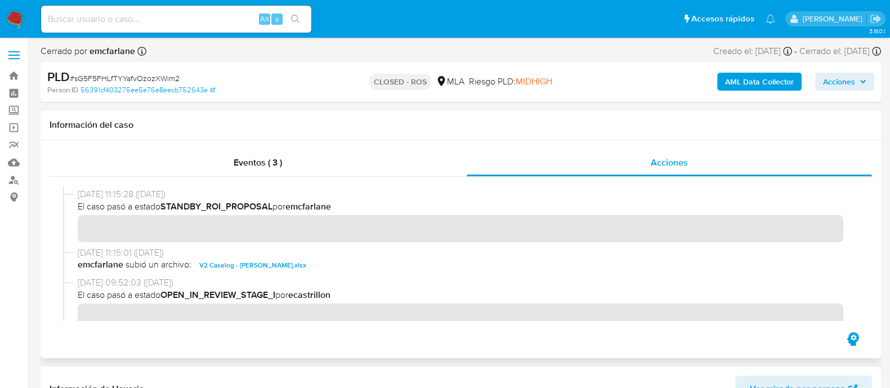
click at [256, 269] on span "V2 Caselog - María Elizabeth Nuñez Vera.xlsx" at bounding box center [252, 265] width 107 height 14
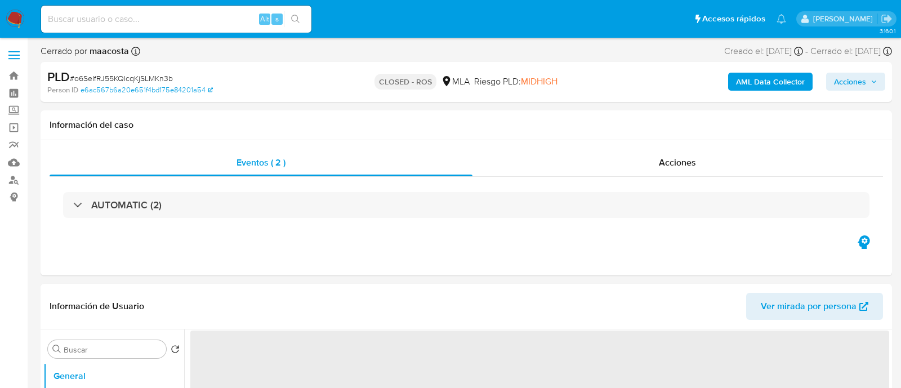
select select "10"
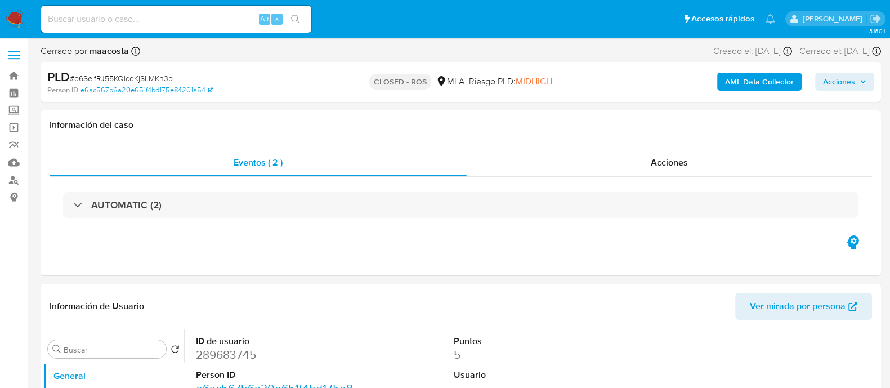
select select "10"
click at [656, 163] on span "Acciones" at bounding box center [669, 162] width 37 height 13
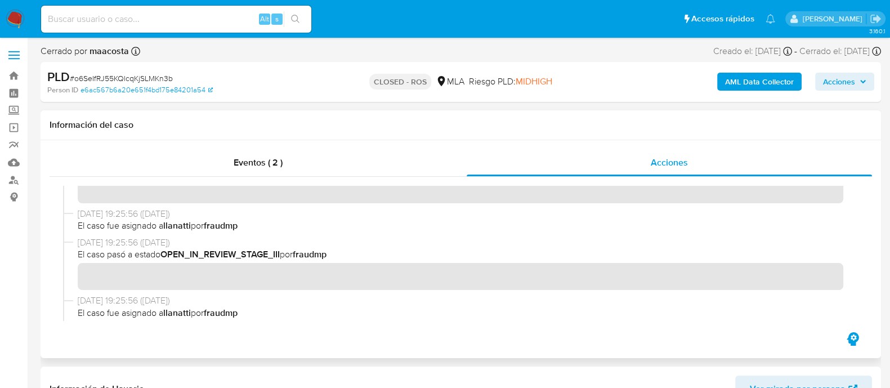
scroll to position [492, 0]
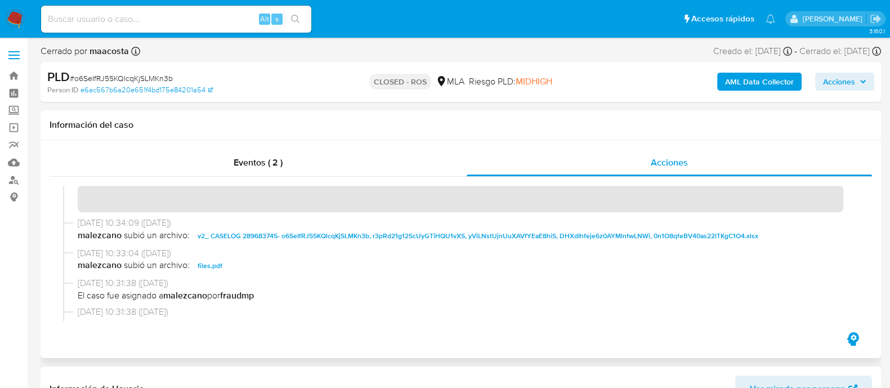
click at [351, 234] on span "v2_ CASELOG 289683745- o6SeIfRJ55KQlcqKjSLMKn3b, r3pRd21g125cUyGTiHQU1vXS, yViL…" at bounding box center [478, 236] width 561 height 14
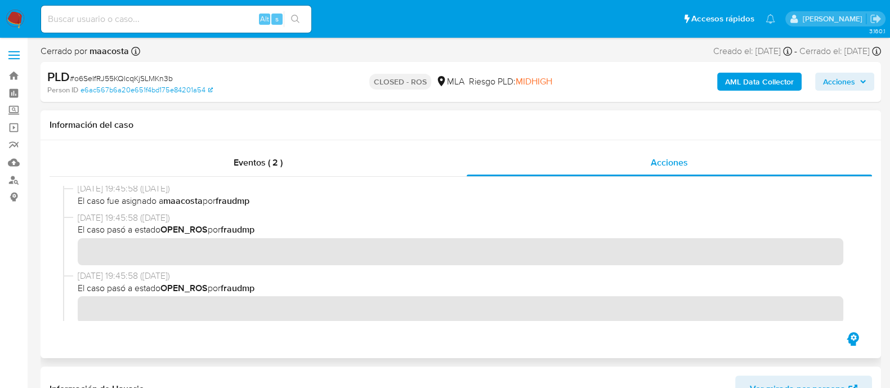
scroll to position [0, 0]
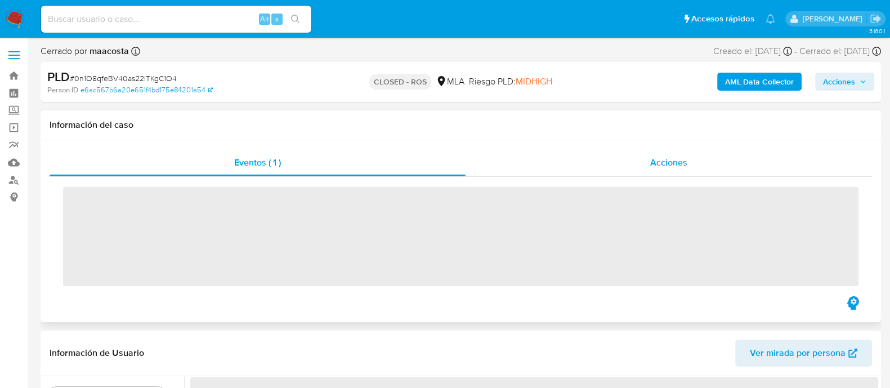
click at [686, 170] on div "Acciones" at bounding box center [669, 162] width 406 height 27
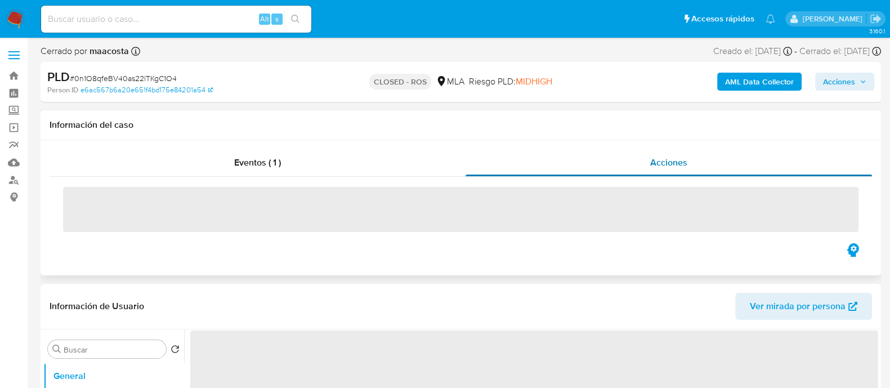
select select "10"
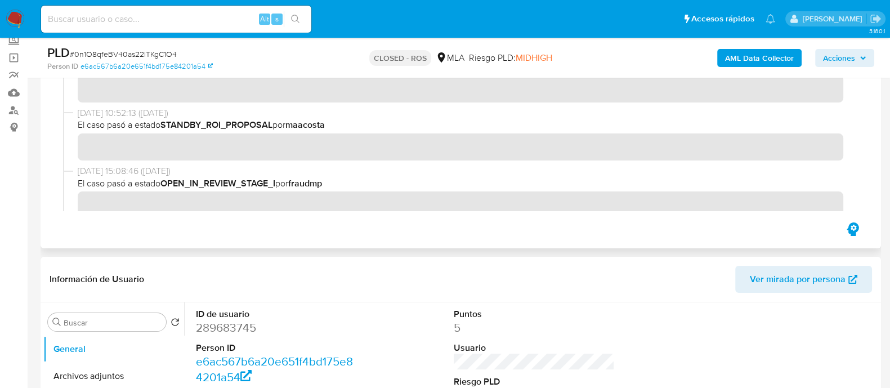
scroll to position [534, 0]
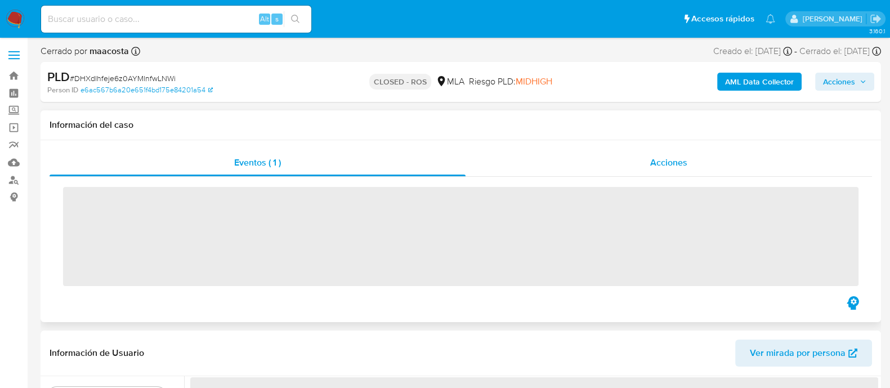
click at [678, 165] on span "Acciones" at bounding box center [668, 162] width 37 height 13
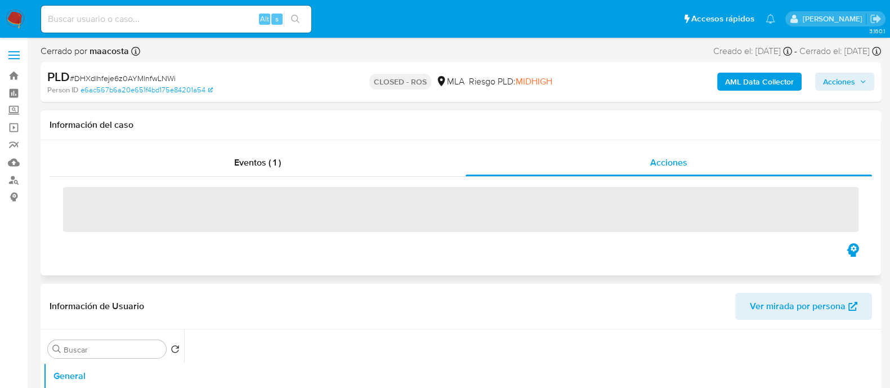
select select "10"
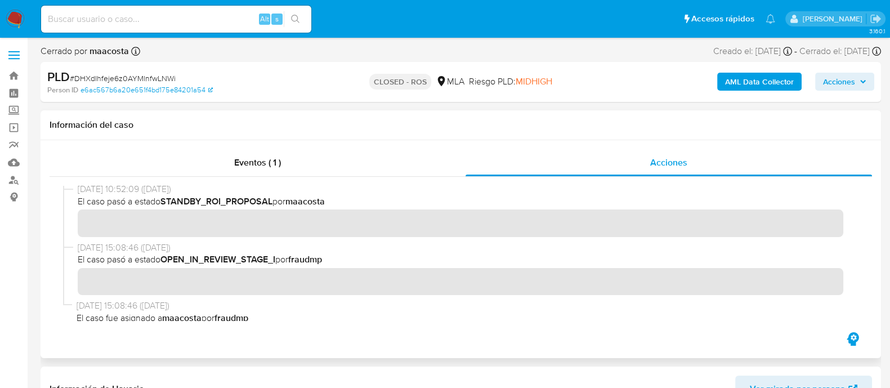
scroll to position [446, 0]
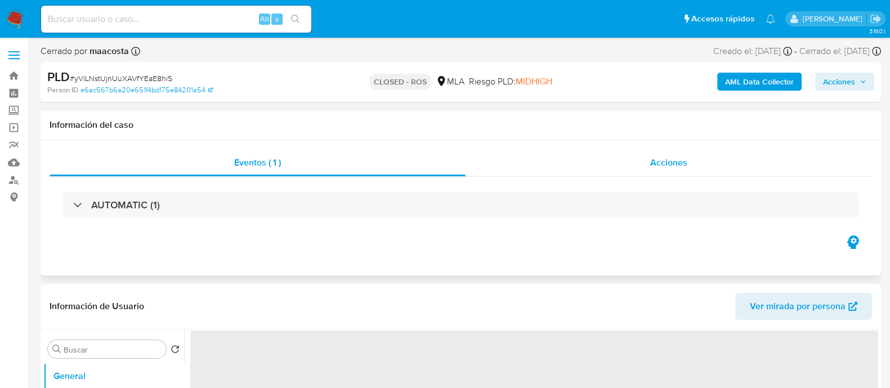
click at [645, 165] on div "Acciones" at bounding box center [669, 162] width 406 height 27
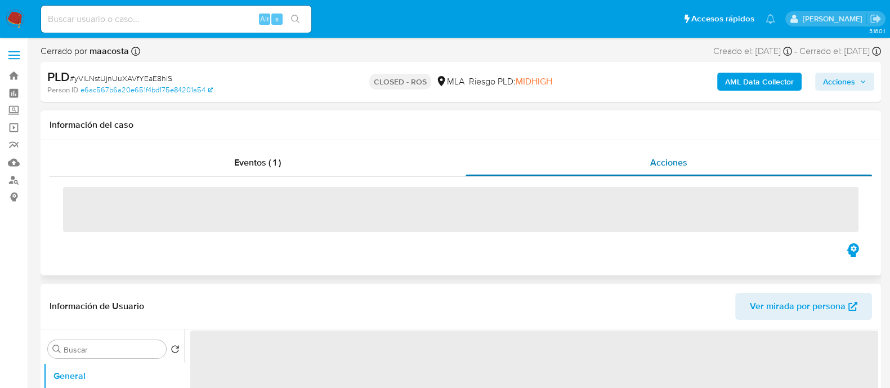
select select "10"
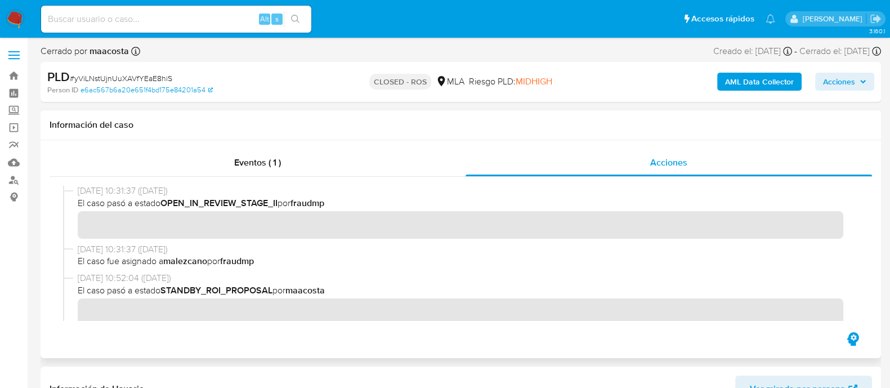
scroll to position [533, 0]
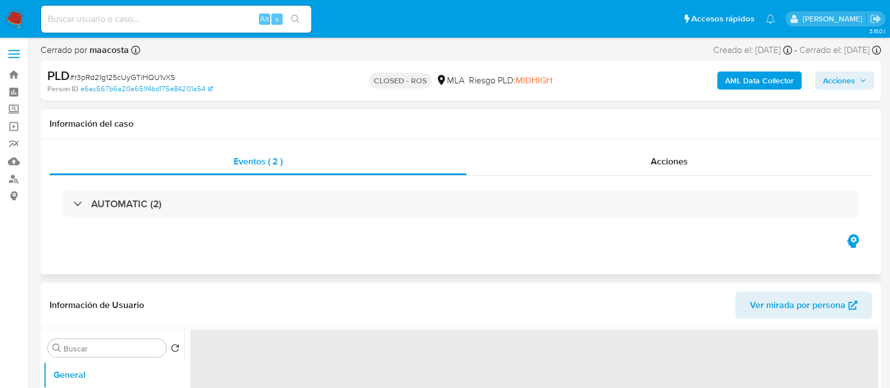
select select "10"
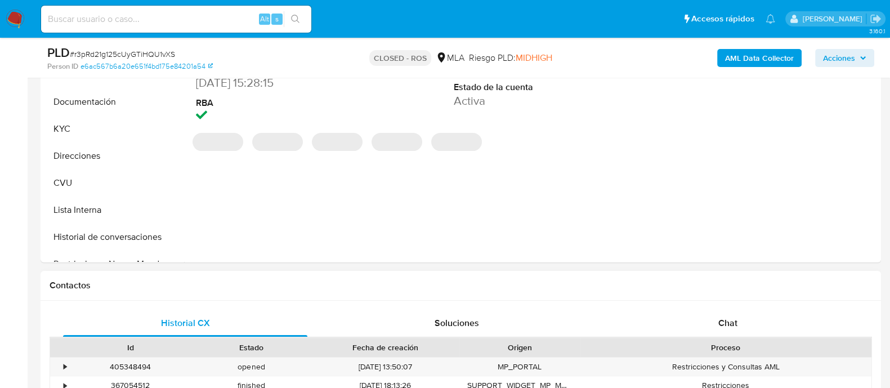
scroll to position [352, 0]
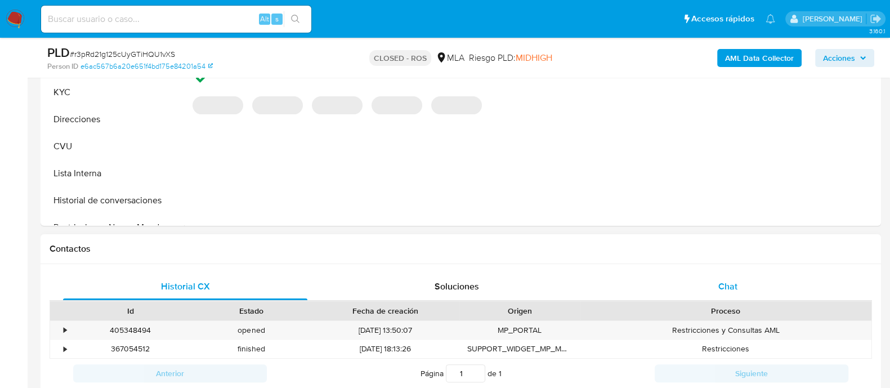
click at [678, 280] on div "Chat" at bounding box center [728, 286] width 244 height 27
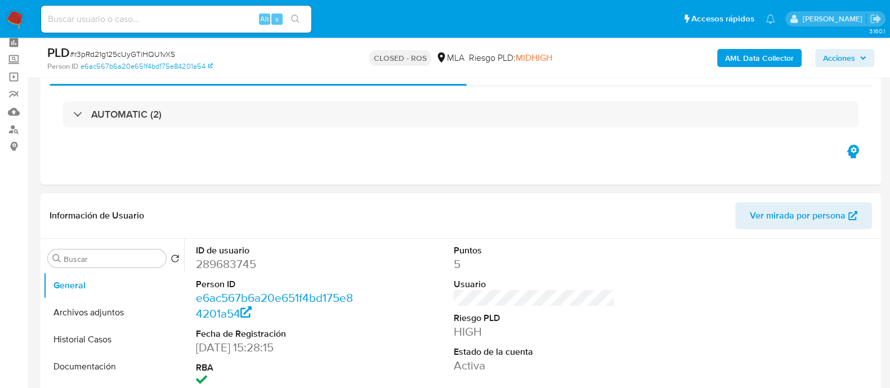
scroll to position [0, 0]
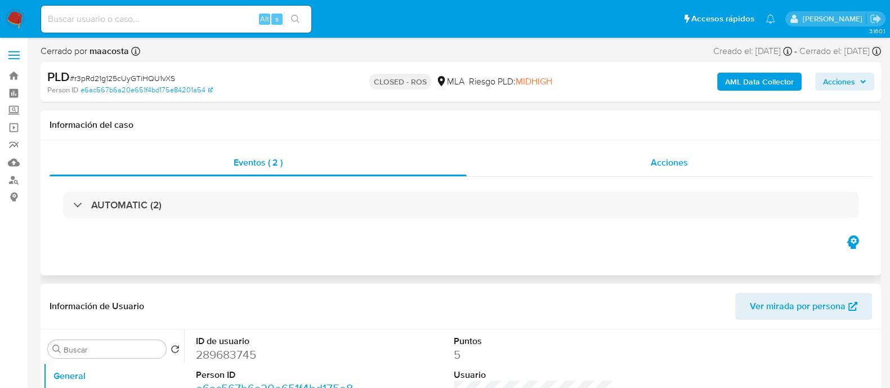
click at [661, 167] on span "Acciones" at bounding box center [669, 162] width 37 height 13
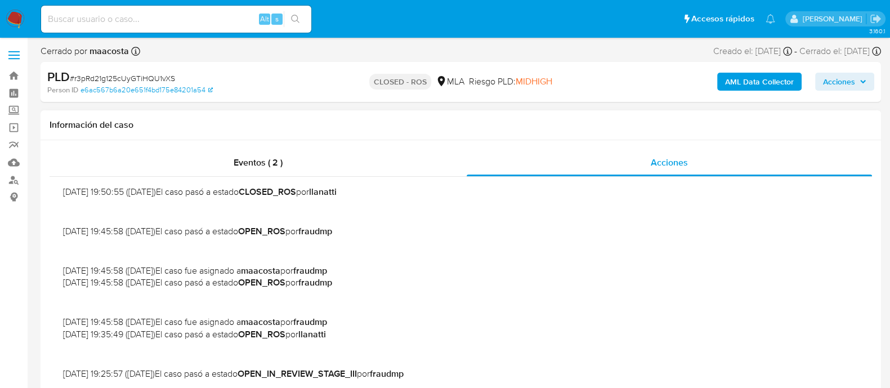
scroll to position [795, 0]
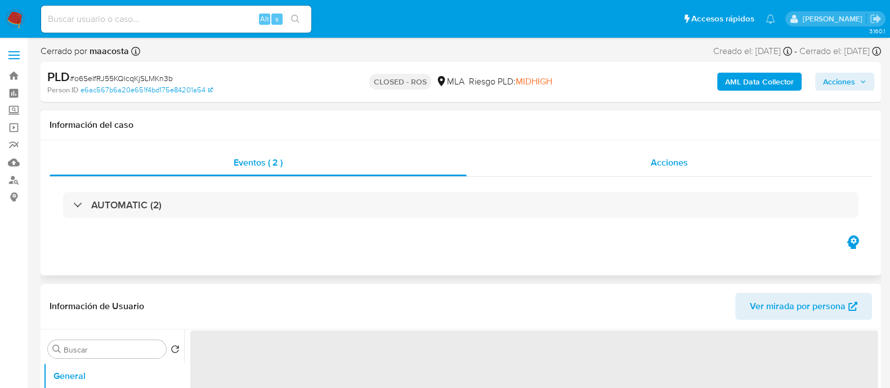
click at [634, 160] on div "Acciones" at bounding box center [669, 162] width 405 height 27
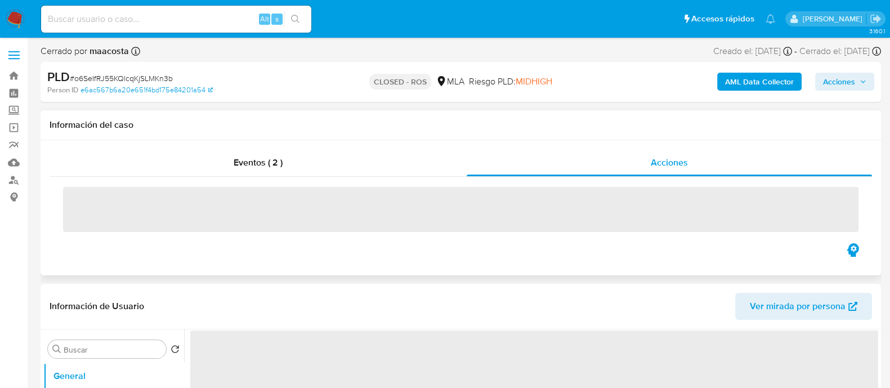
select select "10"
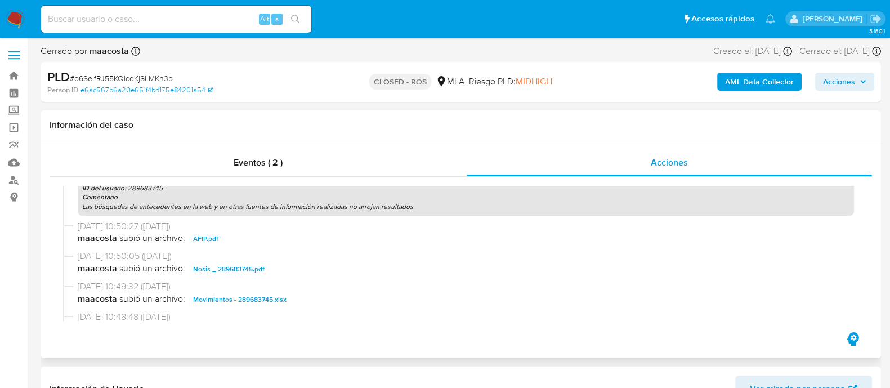
scroll to position [888, 0]
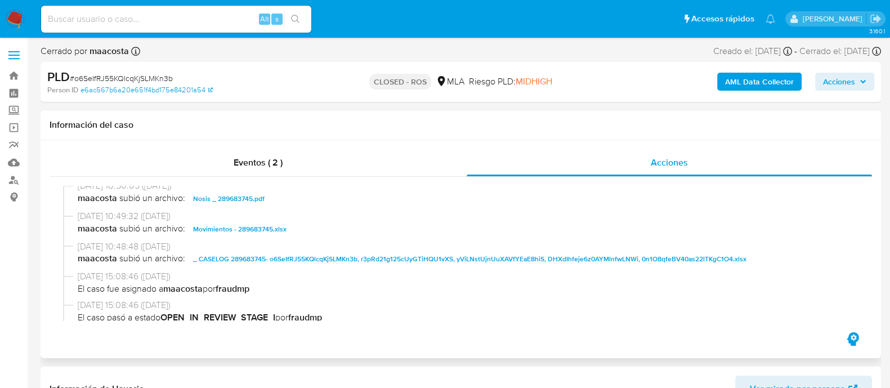
click at [432, 257] on span "_ CASELOG 289683745- o6SeIfRJ55KQlcqKjSLMKn3b, r3pRd21g125cUyGTiHQU1vXS, yViLNs…" at bounding box center [469, 259] width 553 height 14
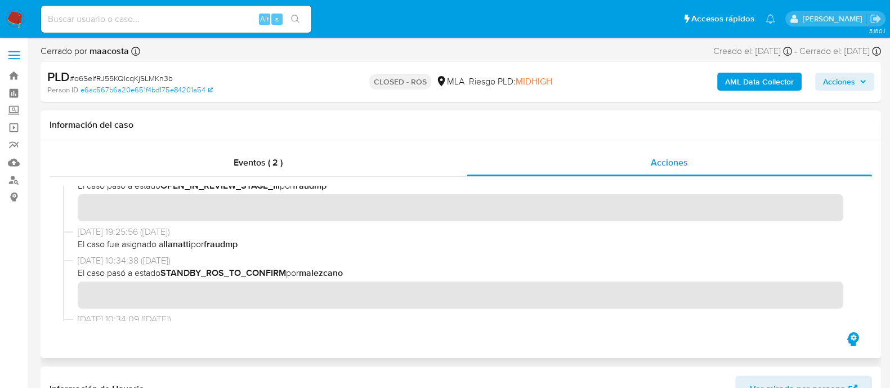
scroll to position [466, 0]
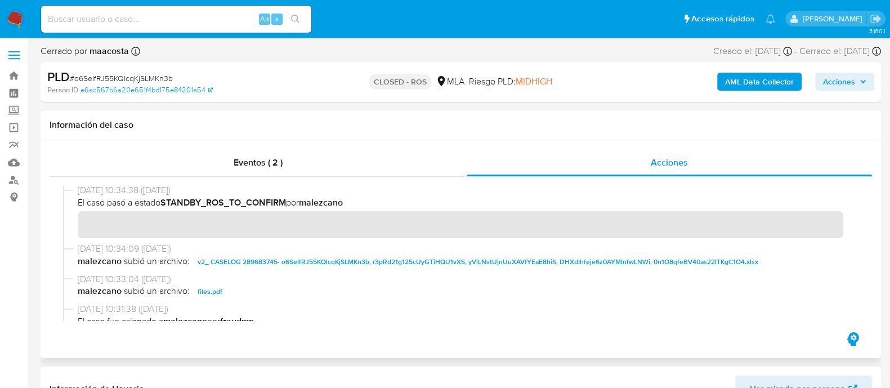
click at [408, 258] on span "v2_ CASELOG 289683745- o6SeIfRJ55KQlcqKjSLMKn3b, r3pRd21g125cUyGTiHQU1vXS, yViL…" at bounding box center [478, 262] width 561 height 14
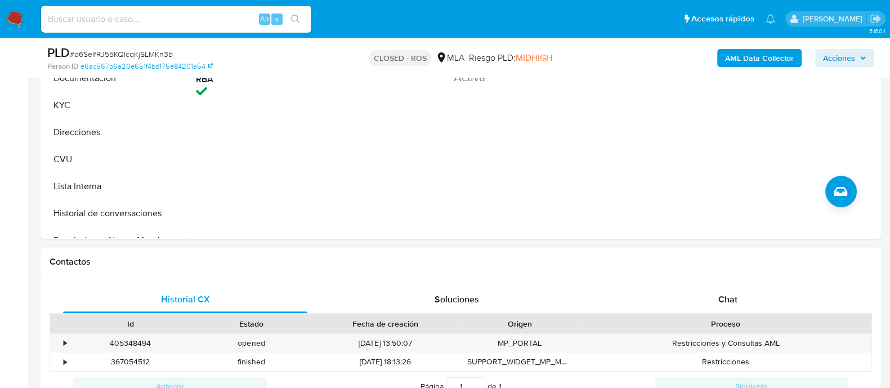
scroll to position [422, 0]
click at [110, 216] on button "Historial de conversaciones" at bounding box center [109, 212] width 132 height 27
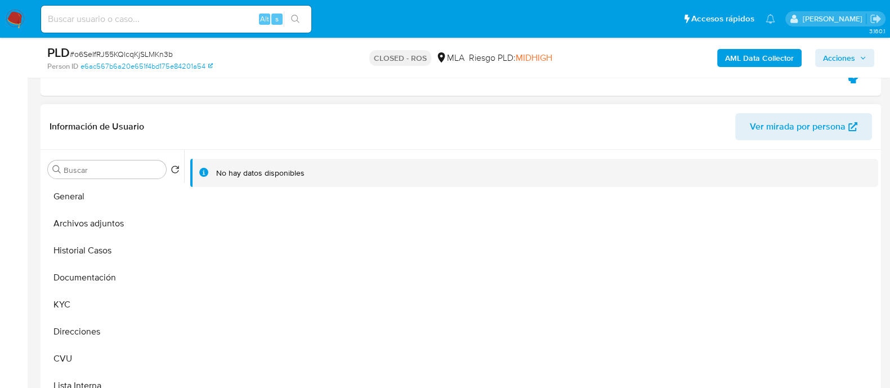
scroll to position [140, 0]
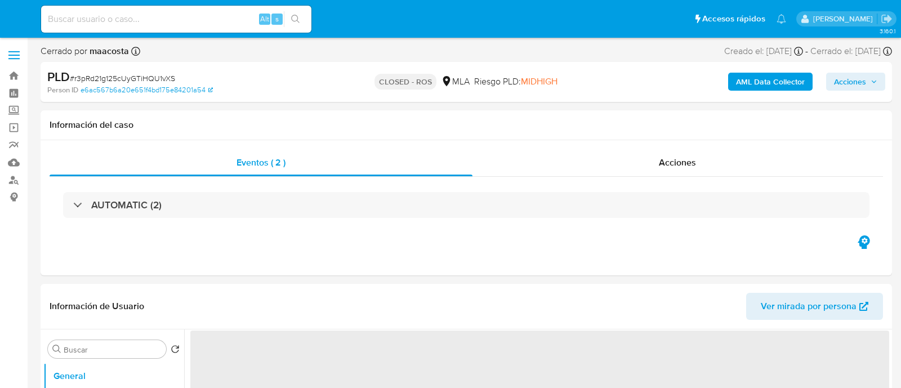
select select "10"
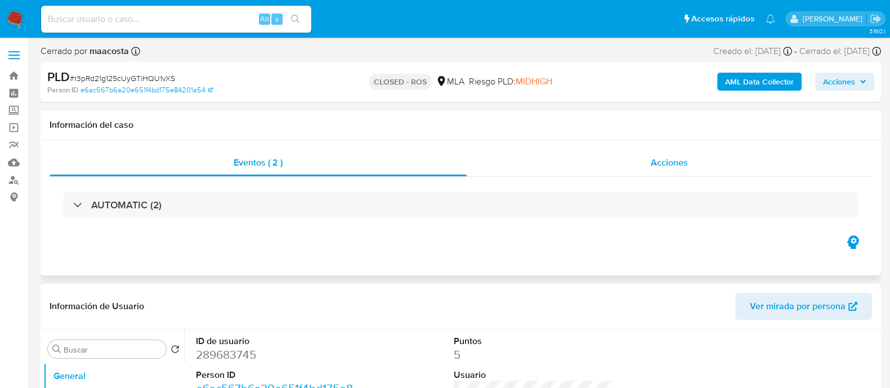
click at [643, 152] on div "Acciones" at bounding box center [669, 162] width 405 height 27
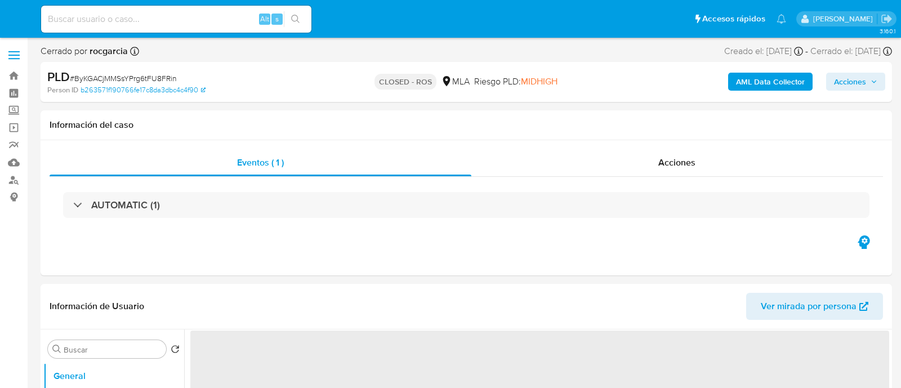
select select "10"
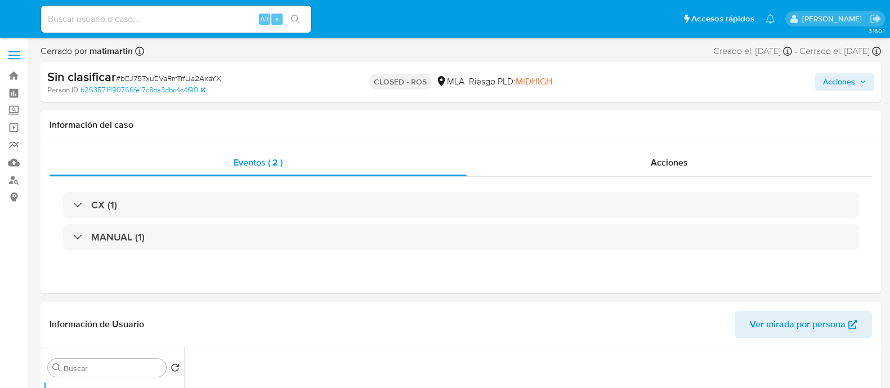
select select "10"
click at [603, 160] on div "Acciones" at bounding box center [669, 162] width 405 height 27
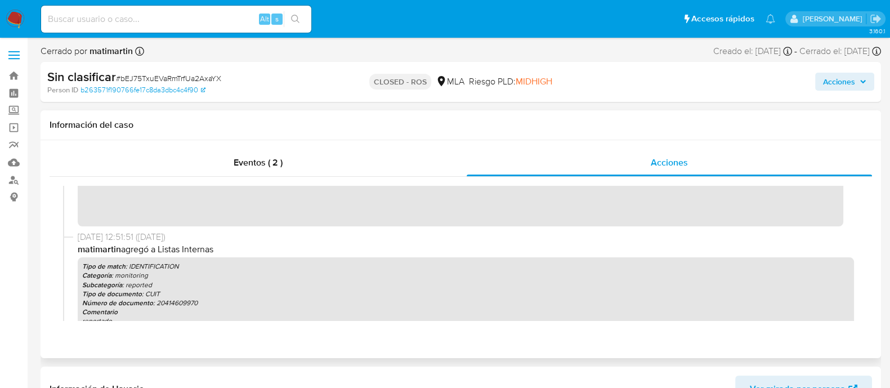
scroll to position [83, 0]
